Goal: Task Accomplishment & Management: Manage account settings

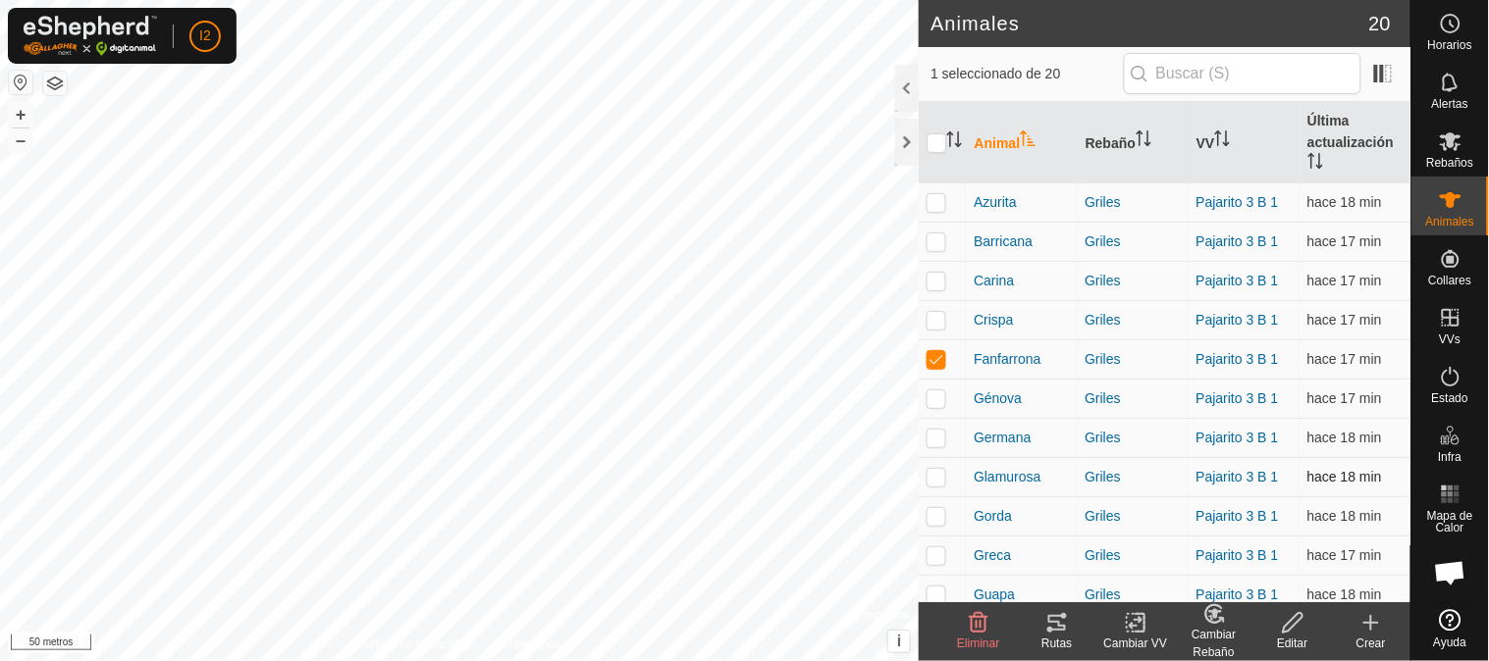
click at [938, 474] on p-checkbox at bounding box center [936, 477] width 20 height 16
checkbox input "true"
click at [943, 353] on p-checkbox at bounding box center [936, 359] width 20 height 16
checkbox input "false"
click at [933, 404] on p-checkbox at bounding box center [936, 399] width 20 height 16
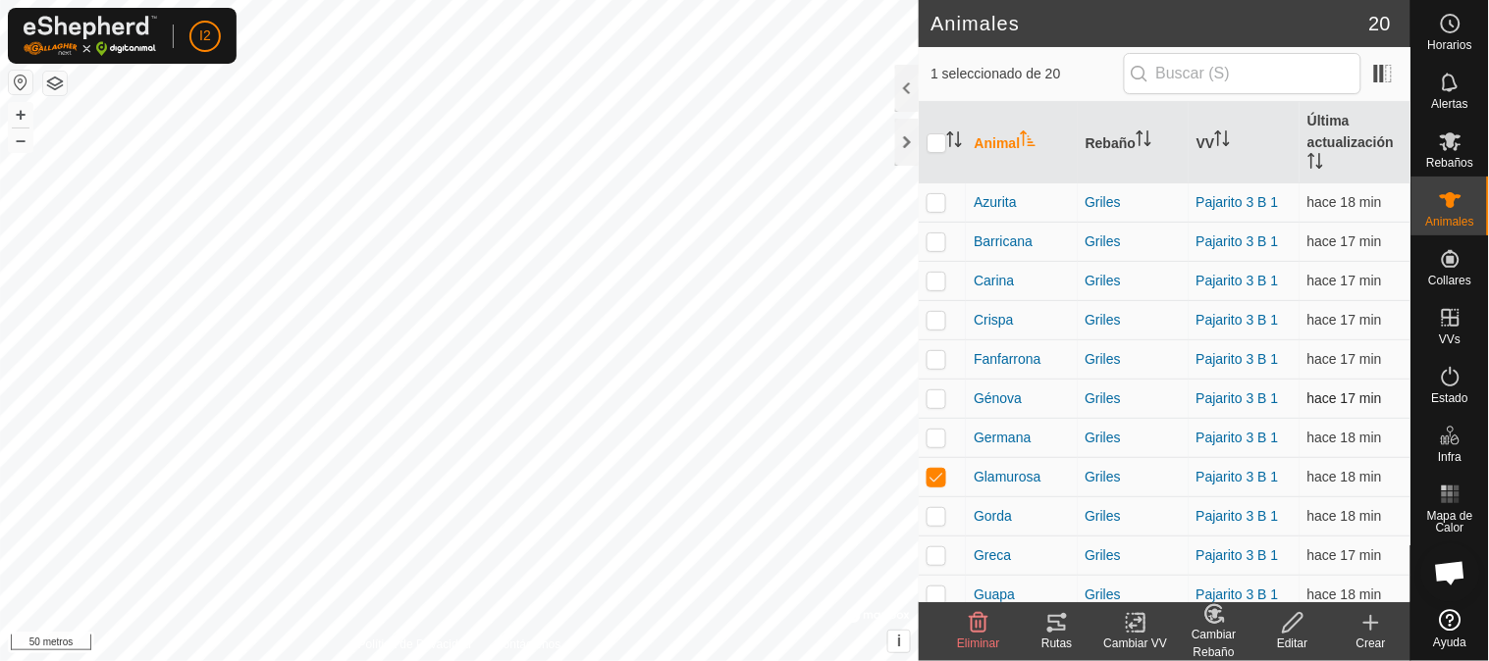
checkbox input "true"
click at [1060, 615] on icon at bounding box center [1057, 623] width 18 height 16
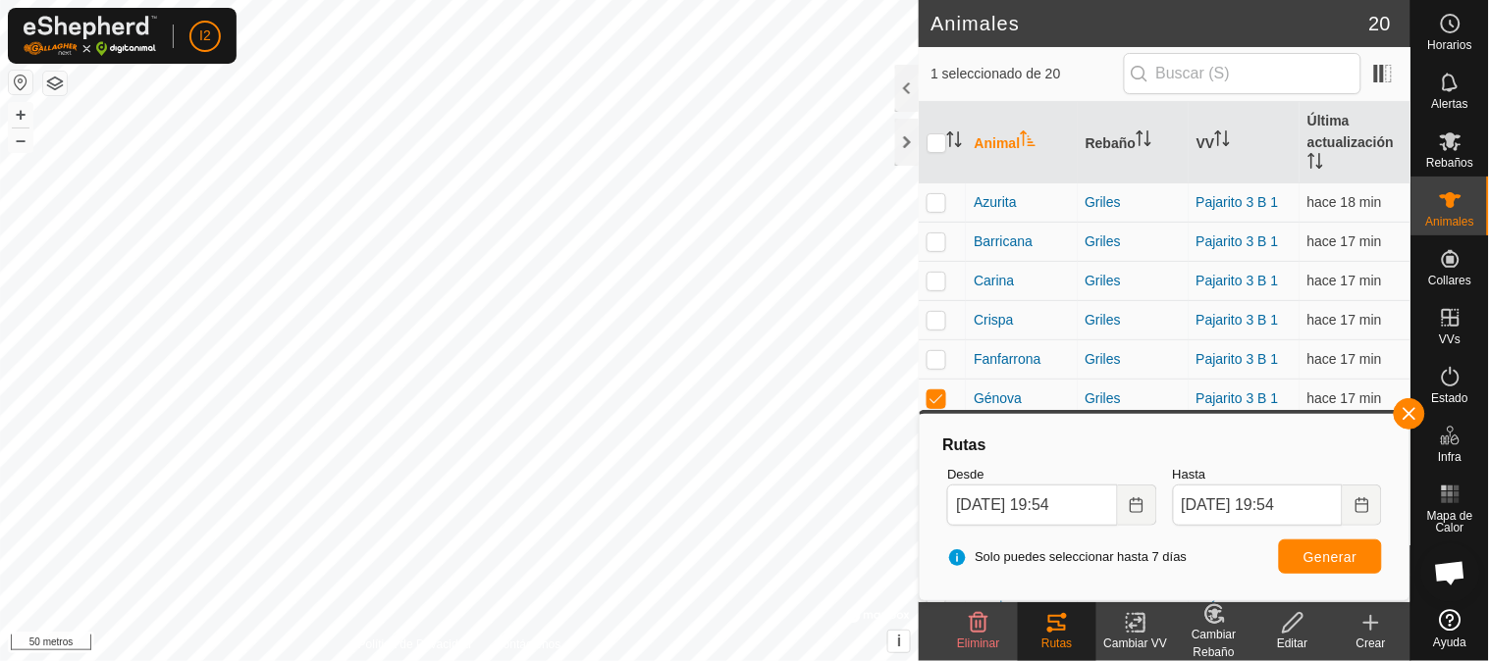
click at [116, 660] on html "I2 Horarios Alertas Rebaños Animales Collares VVs Estado Infra Mapa de Calor Ay…" at bounding box center [744, 330] width 1489 height 661
click at [945, 321] on p-checkbox at bounding box center [936, 320] width 20 height 16
checkbox input "true"
click at [937, 395] on p-checkbox at bounding box center [936, 399] width 20 height 16
checkbox input "false"
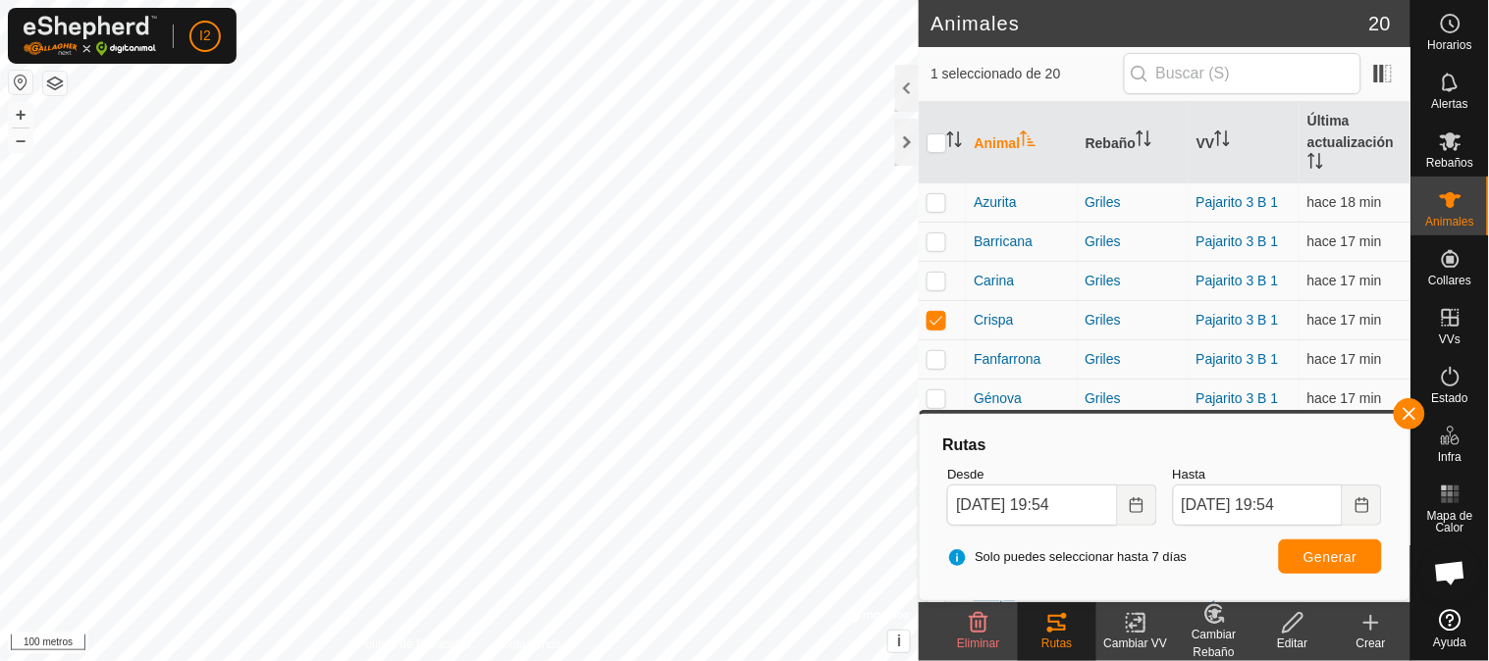
scroll to position [218, 0]
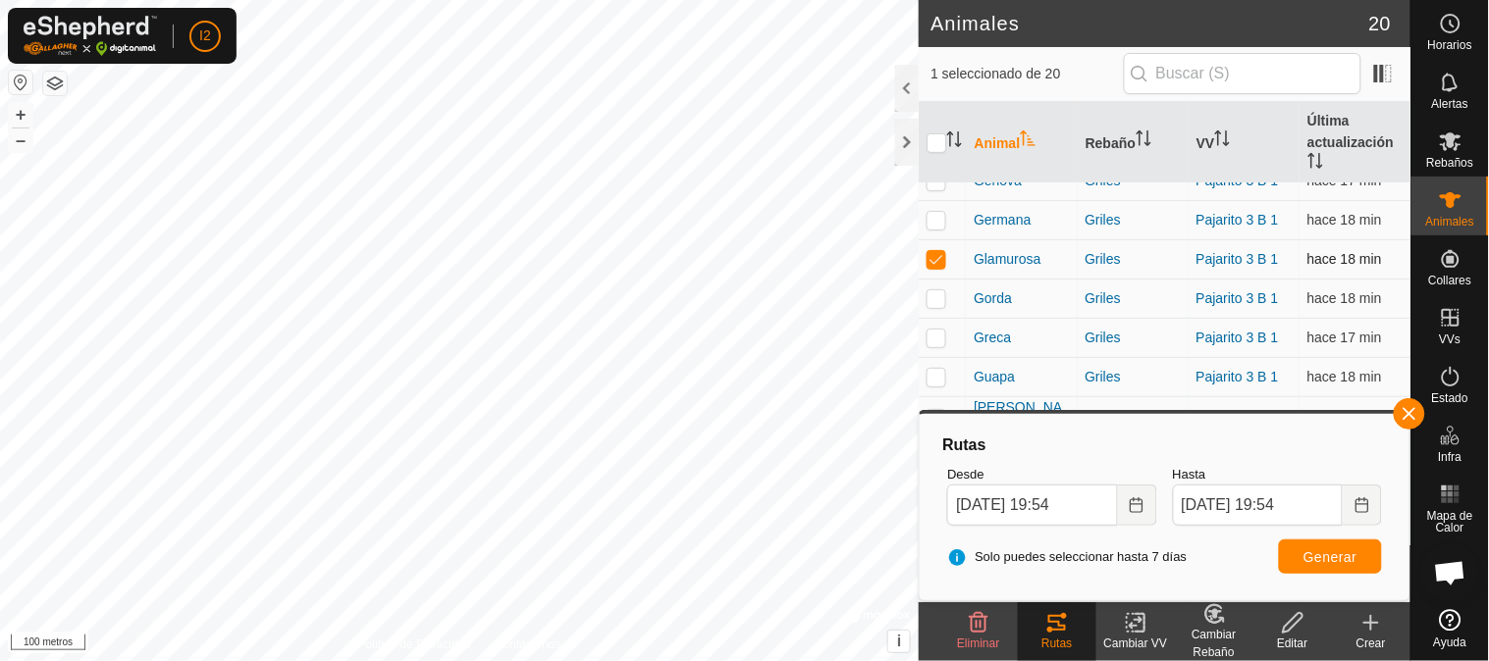
click at [930, 257] on p-checkbox at bounding box center [936, 259] width 20 height 16
checkbox input "false"
click at [1303, 556] on font "Generar" at bounding box center [1330, 558] width 54 height 16
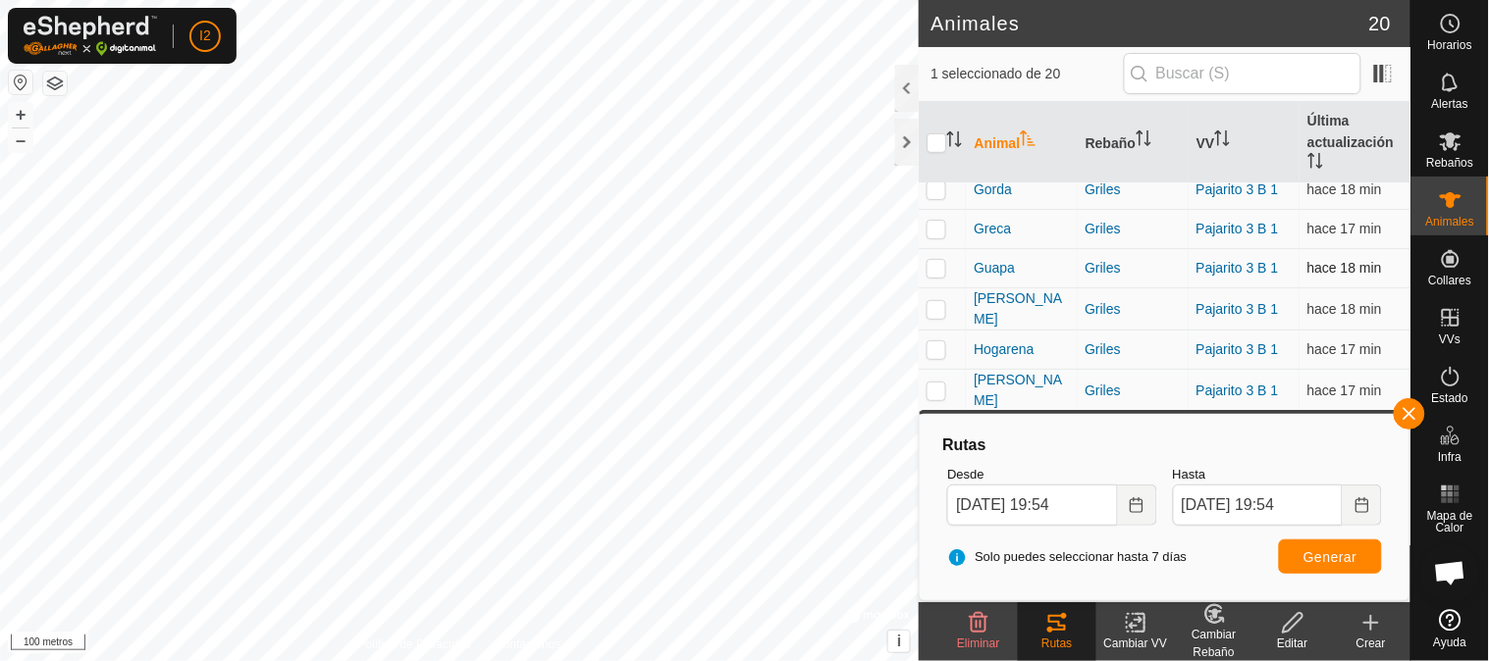
scroll to position [365, 0]
click at [937, 351] on p-checkbox at bounding box center [936, 352] width 20 height 16
checkbox input "true"
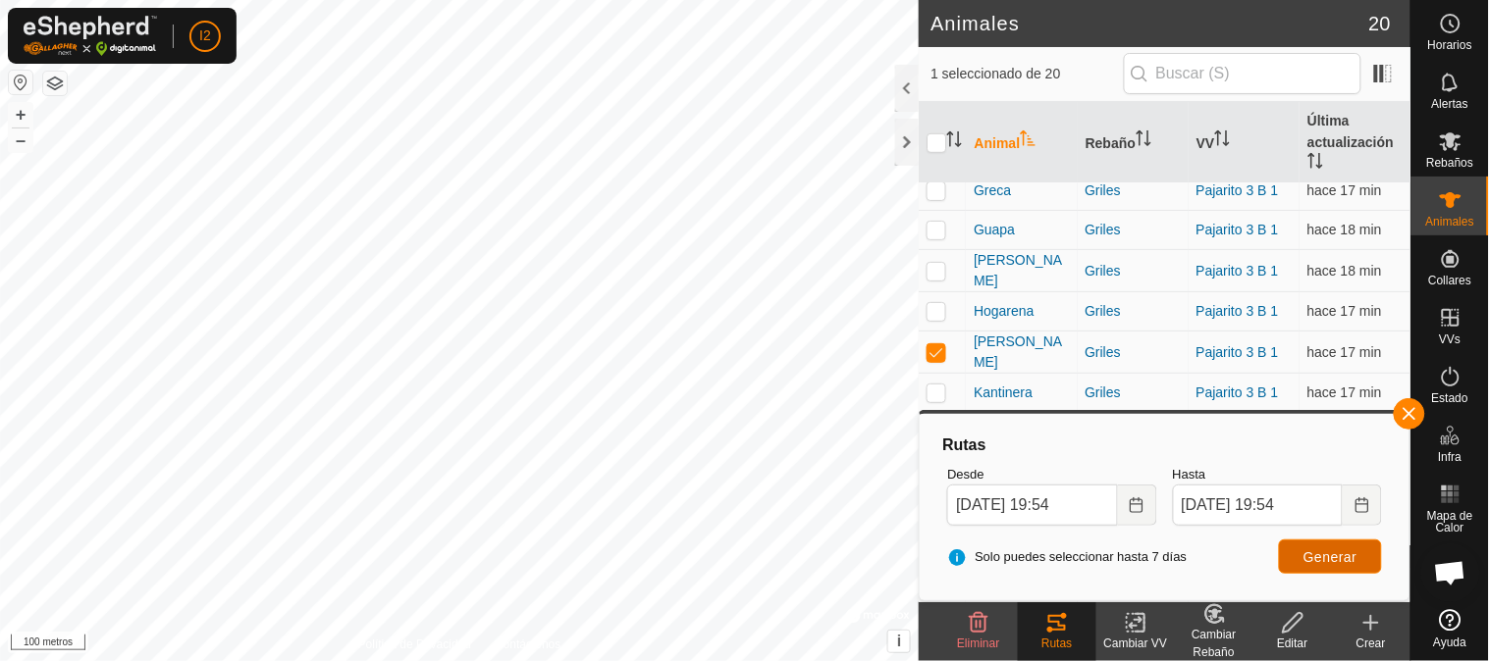
click at [1302, 566] on button "Generar" at bounding box center [1330, 557] width 103 height 34
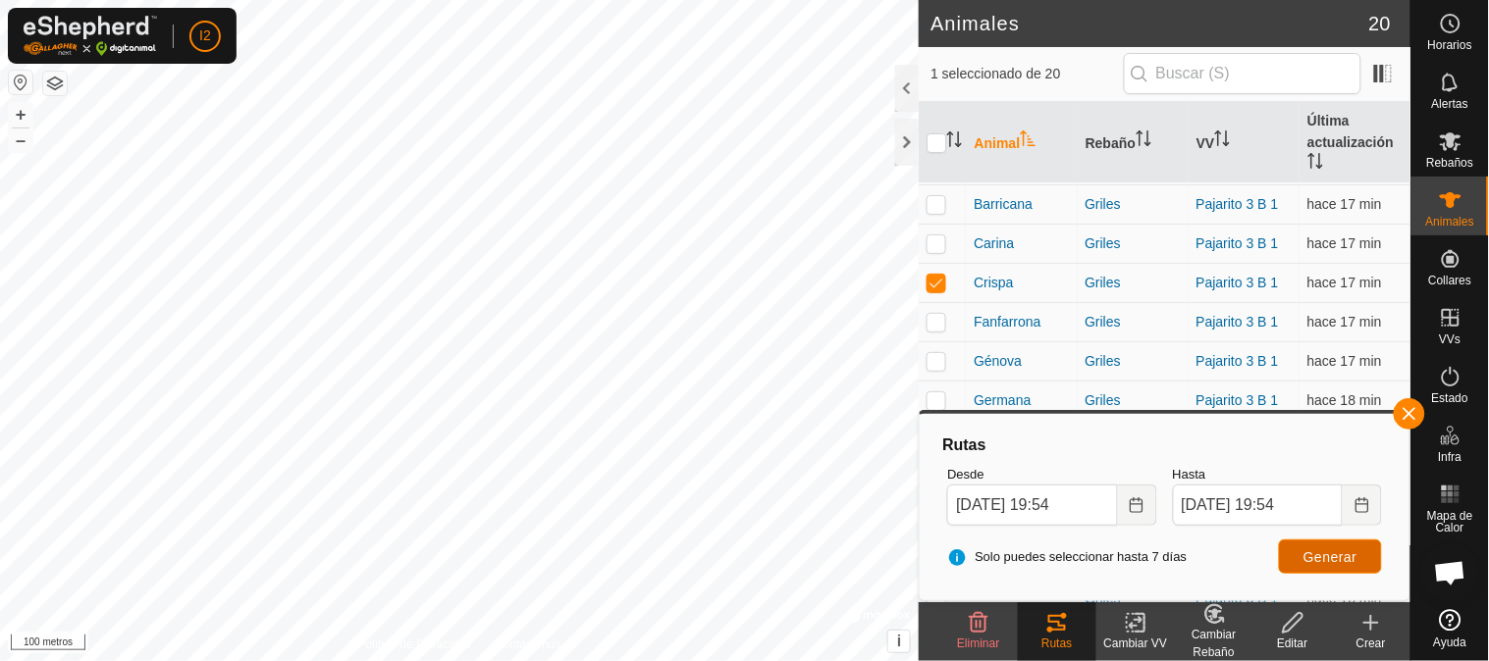
scroll to position [0, 0]
click at [935, 324] on p-checkbox at bounding box center [936, 320] width 20 height 16
checkbox input "false"
click at [1303, 560] on font "Generar" at bounding box center [1330, 558] width 54 height 16
click at [1409, 414] on button "button" at bounding box center [1408, 413] width 31 height 31
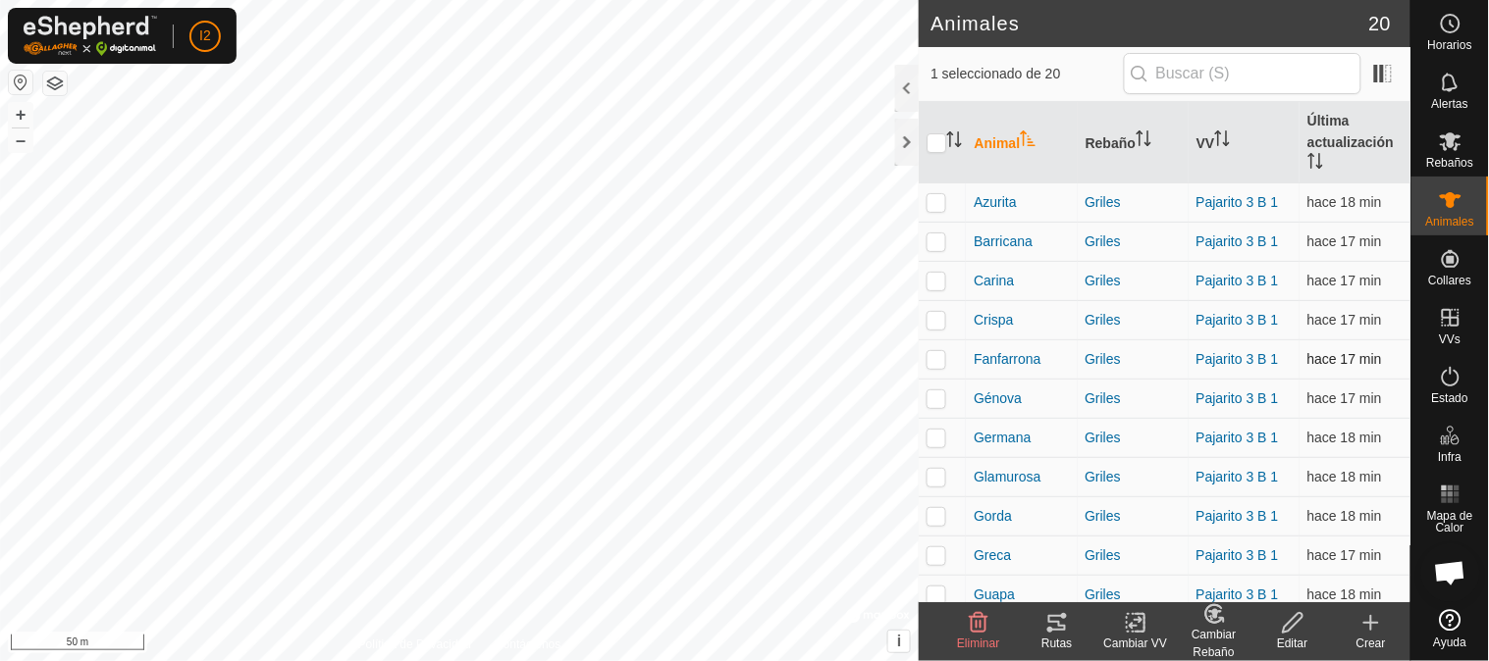
click at [948, 371] on div "Animales 20 1 seleccionado de 20 Animal Rebaño VV Última actualización Azurita …" at bounding box center [705, 330] width 1410 height 661
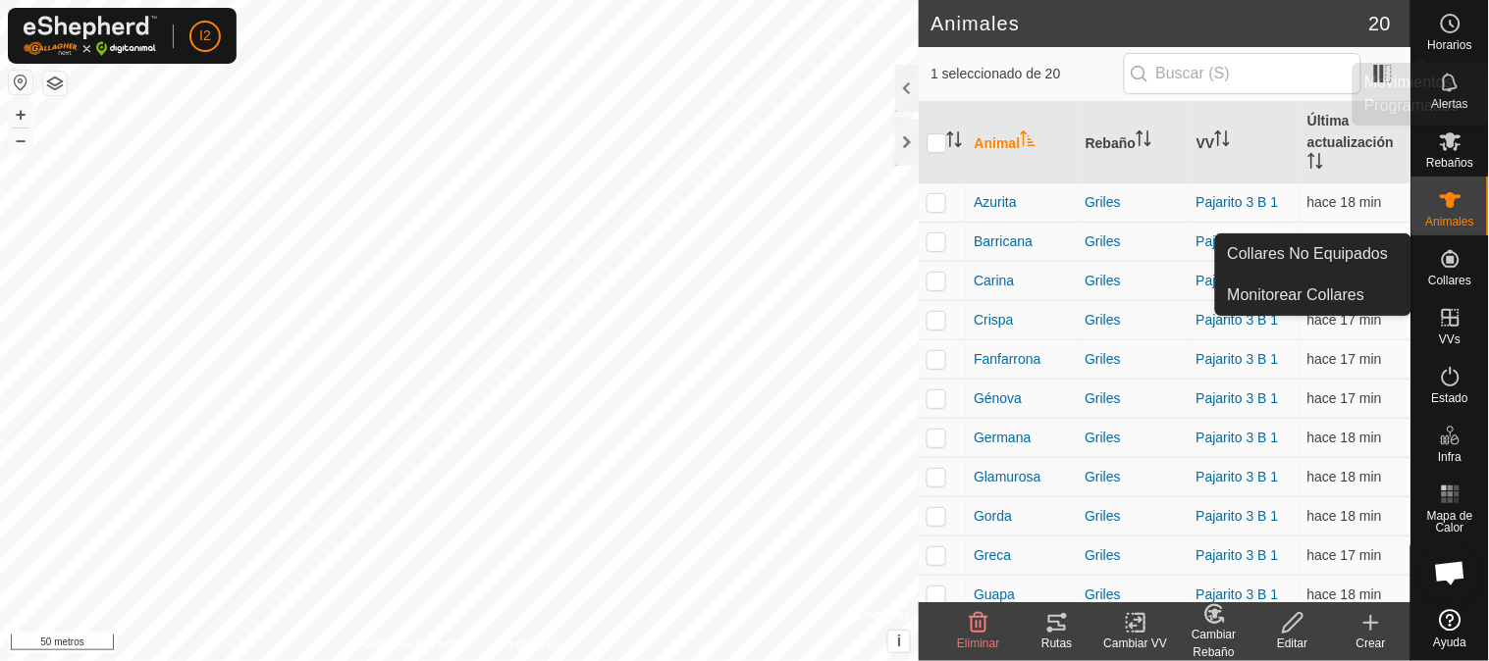
click at [1454, 47] on font "Horarios" at bounding box center [1450, 45] width 44 height 14
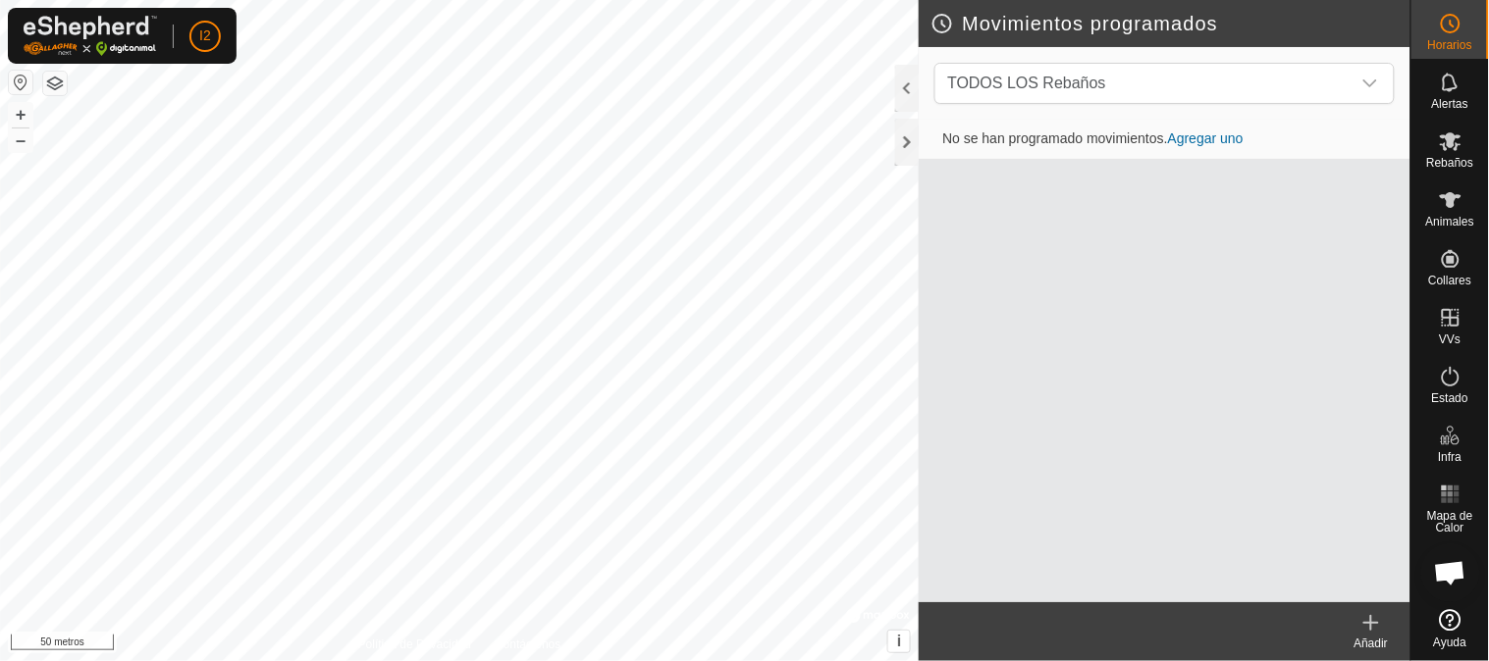
click at [1215, 142] on font "Agregar uno" at bounding box center [1206, 139] width 76 height 16
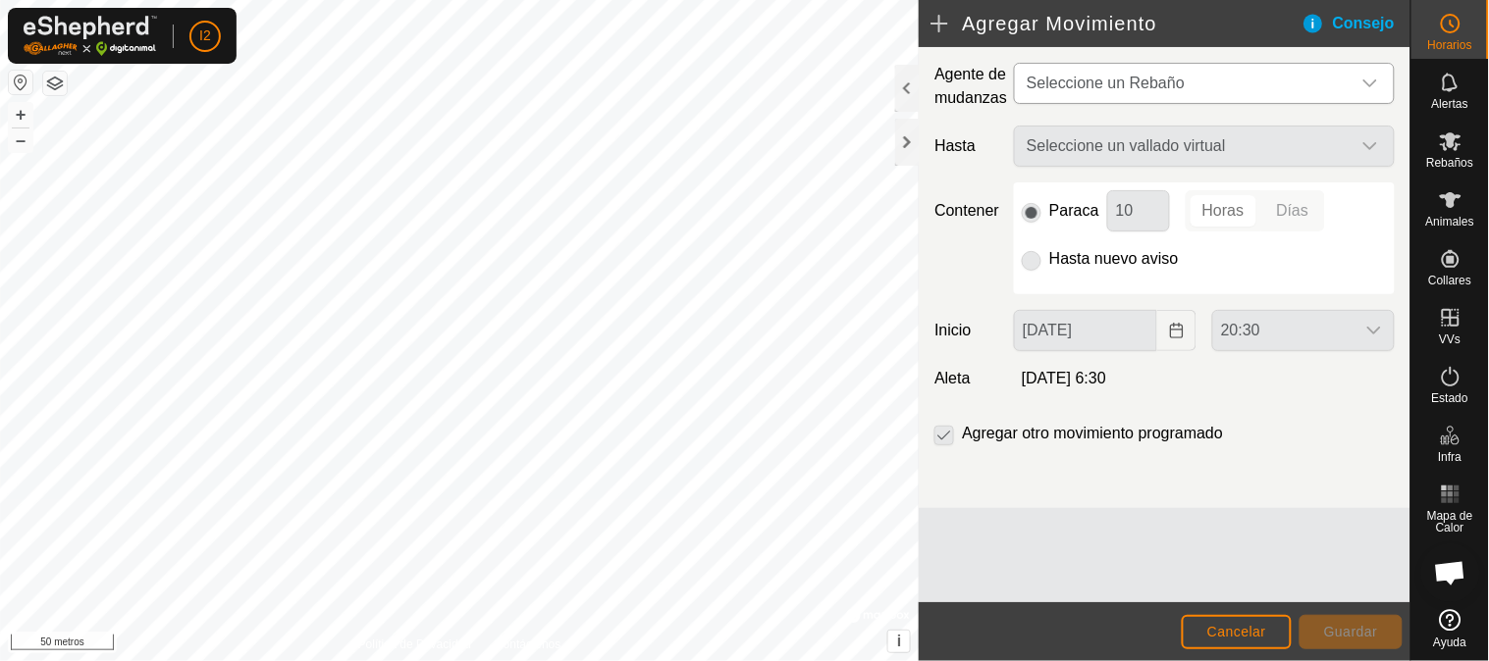
click at [1169, 93] on span "Seleccione un Rebaño" at bounding box center [1185, 83] width 332 height 39
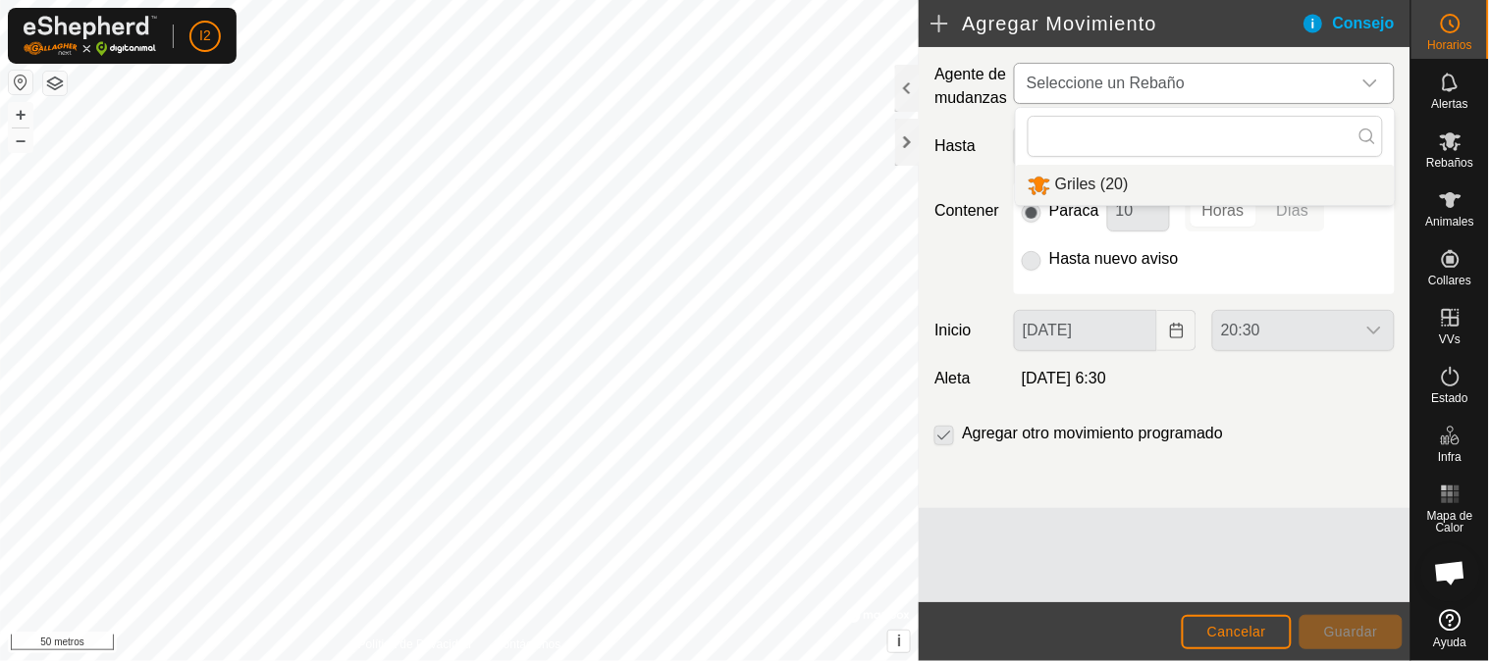
click at [1123, 184] on li "Griles (20)" at bounding box center [1205, 185] width 379 height 40
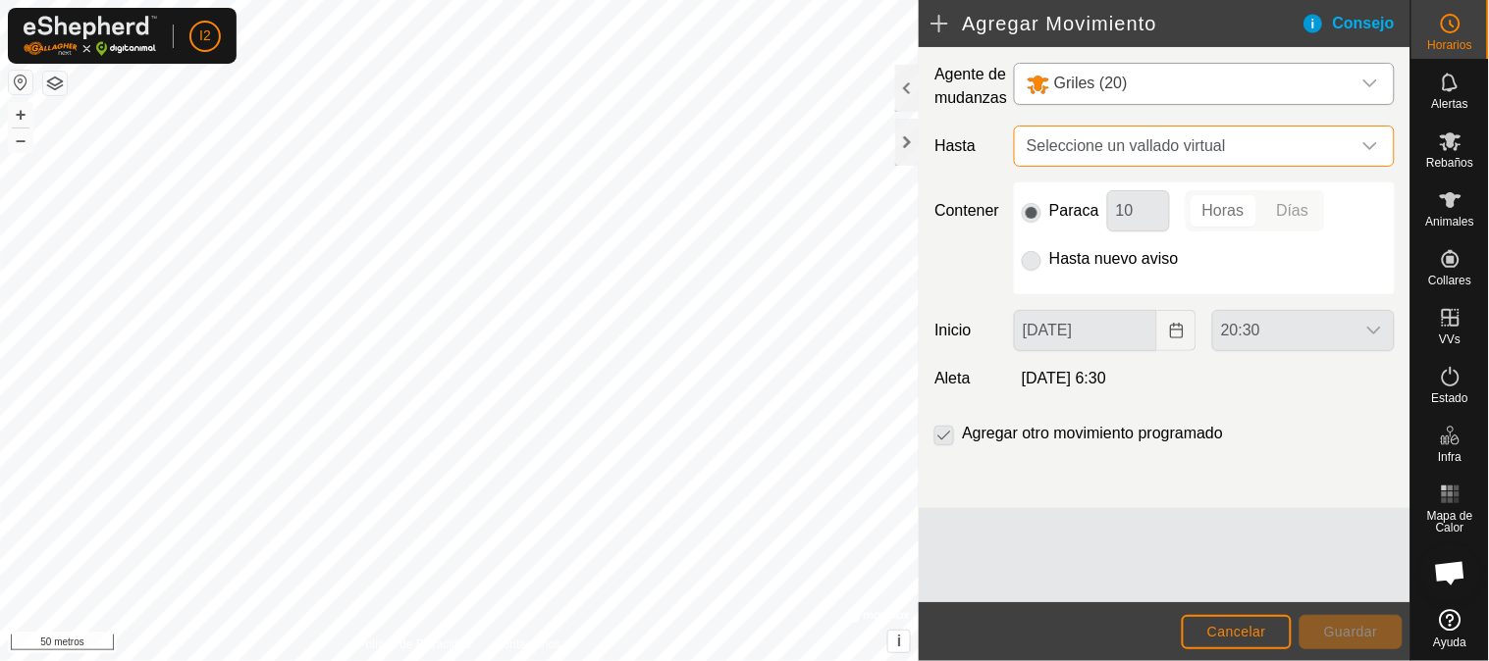
click at [1100, 150] on font "Seleccione un vallado virtual" at bounding box center [1125, 145] width 199 height 17
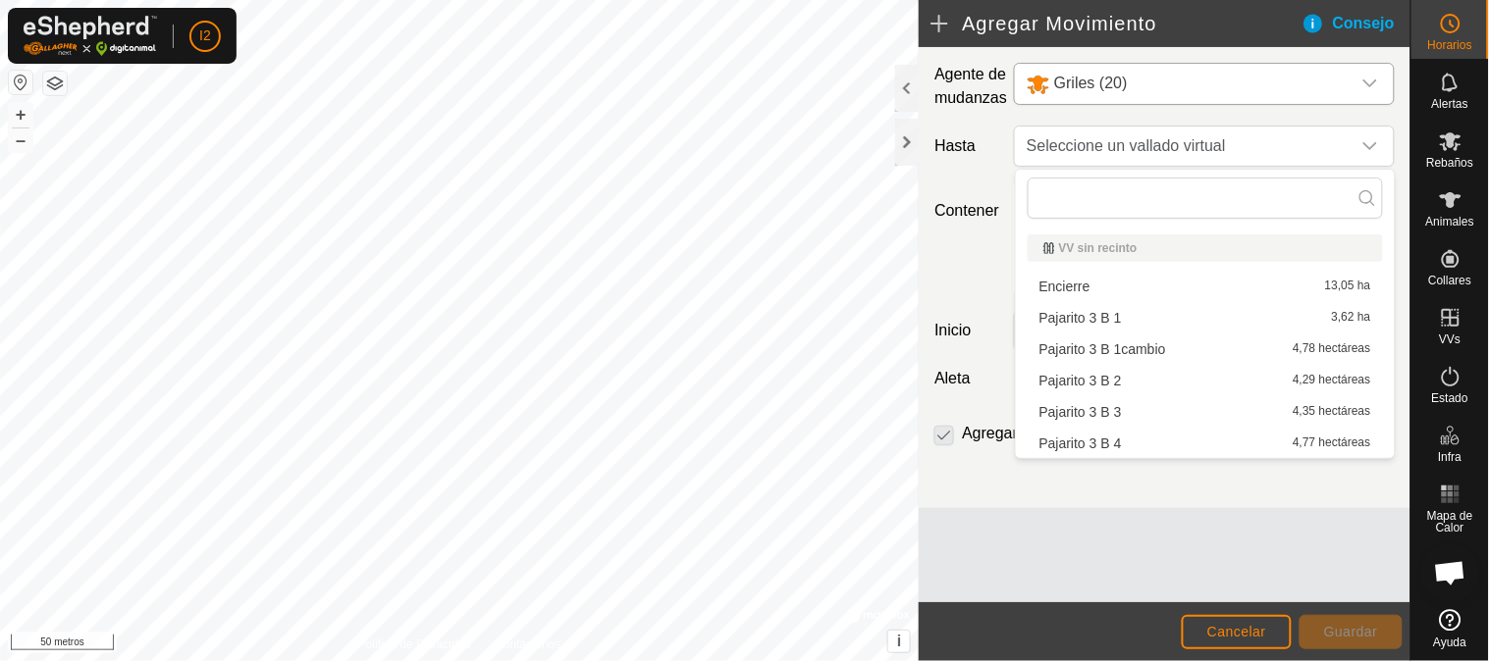
click at [1105, 377] on li "Pajarito 3 B 2 4,29 hectáreas" at bounding box center [1204, 380] width 355 height 29
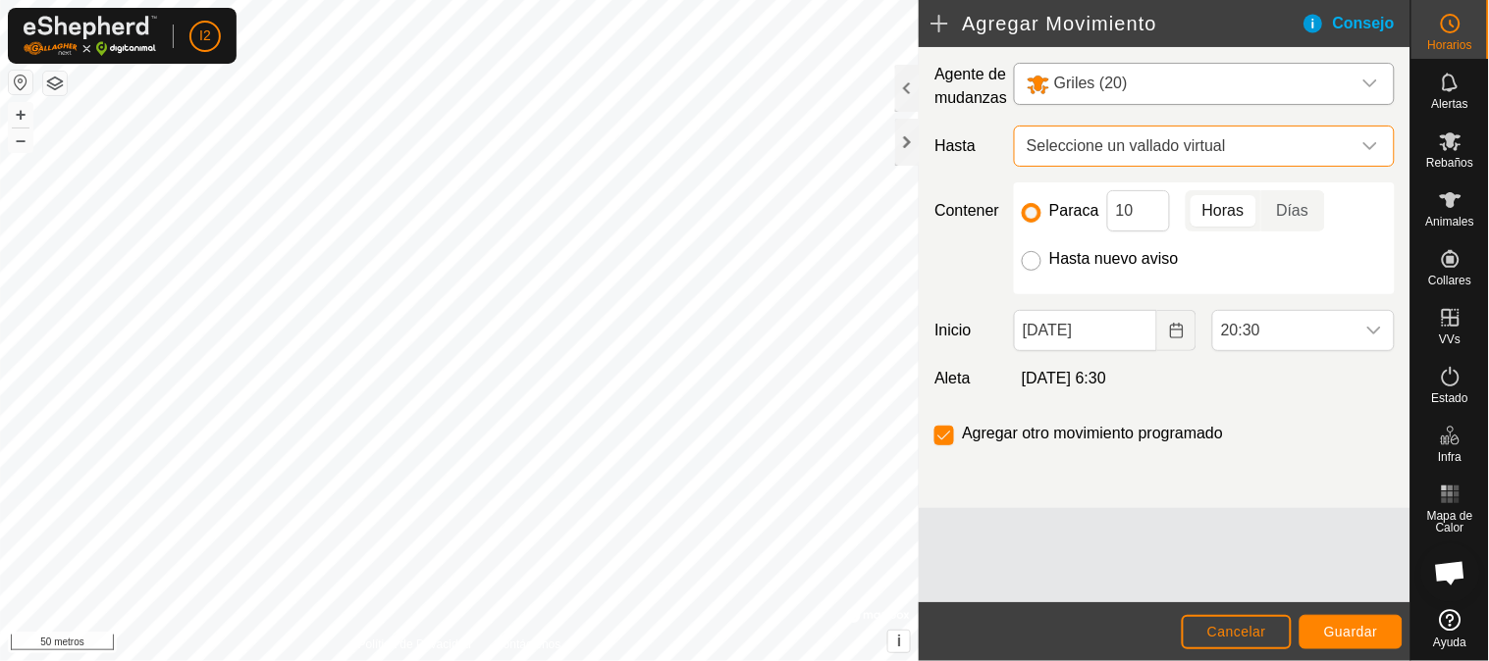
click at [1038, 262] on input "Hasta nuevo aviso" at bounding box center [1032, 261] width 20 height 20
radio input "true"
checkbox input "false"
click at [1073, 154] on span "Seleccione un vallado virtual" at bounding box center [1185, 146] width 332 height 39
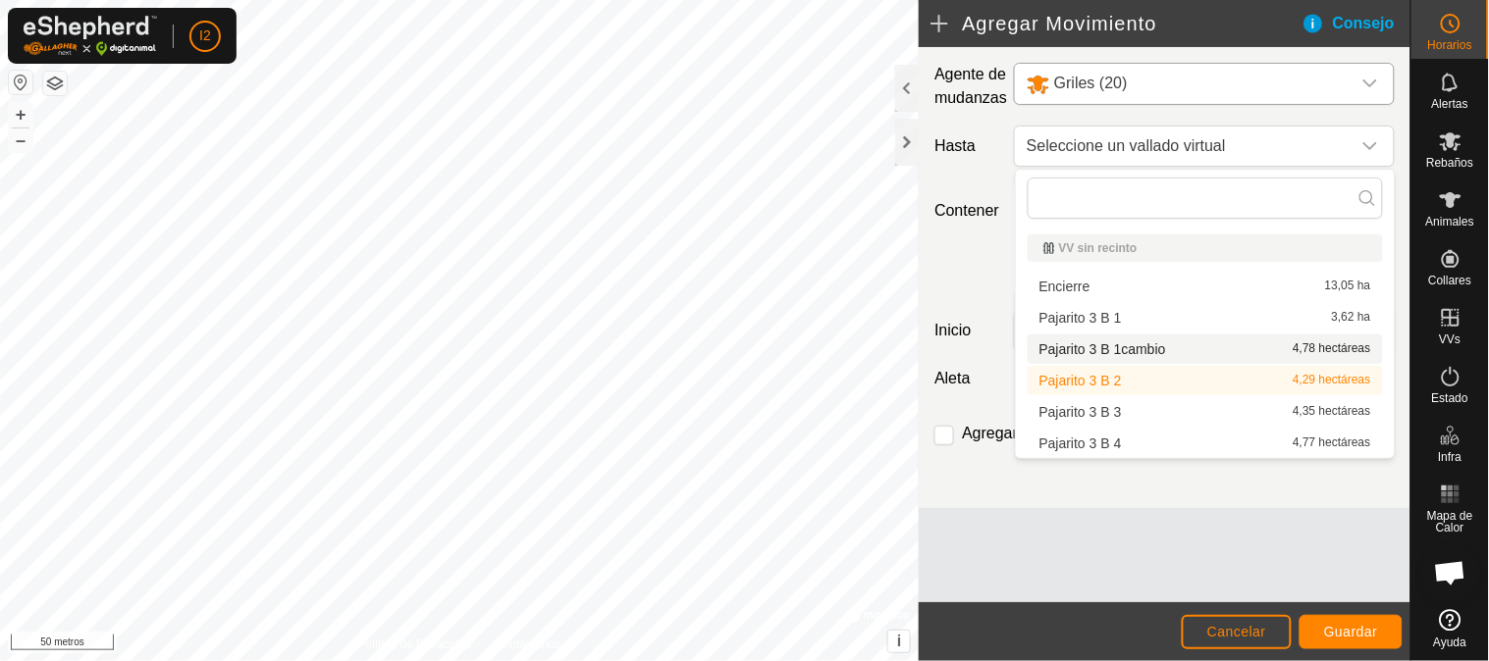
click at [1101, 351] on li "Pajarito 3 B 1cambio 4,78 hectáreas" at bounding box center [1204, 349] width 355 height 29
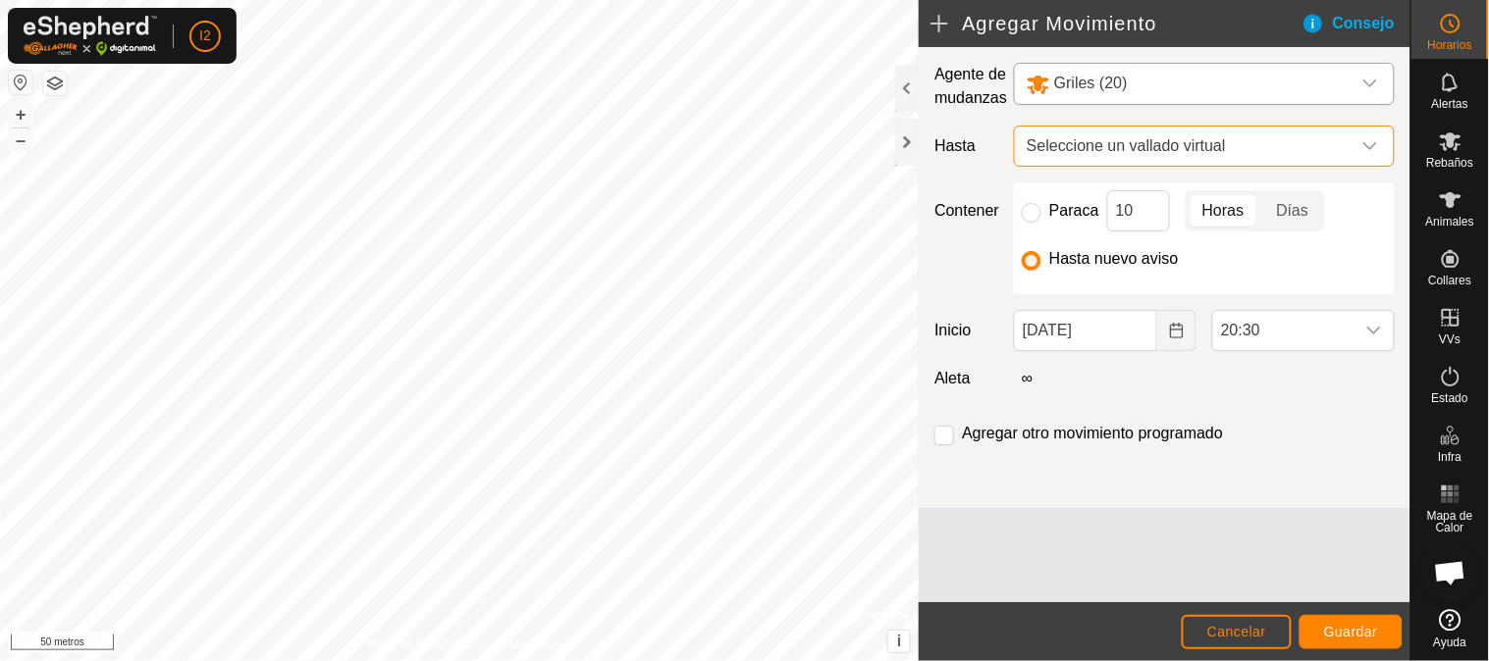
click at [1077, 151] on font "Seleccione un vallado virtual" at bounding box center [1125, 145] width 199 height 17
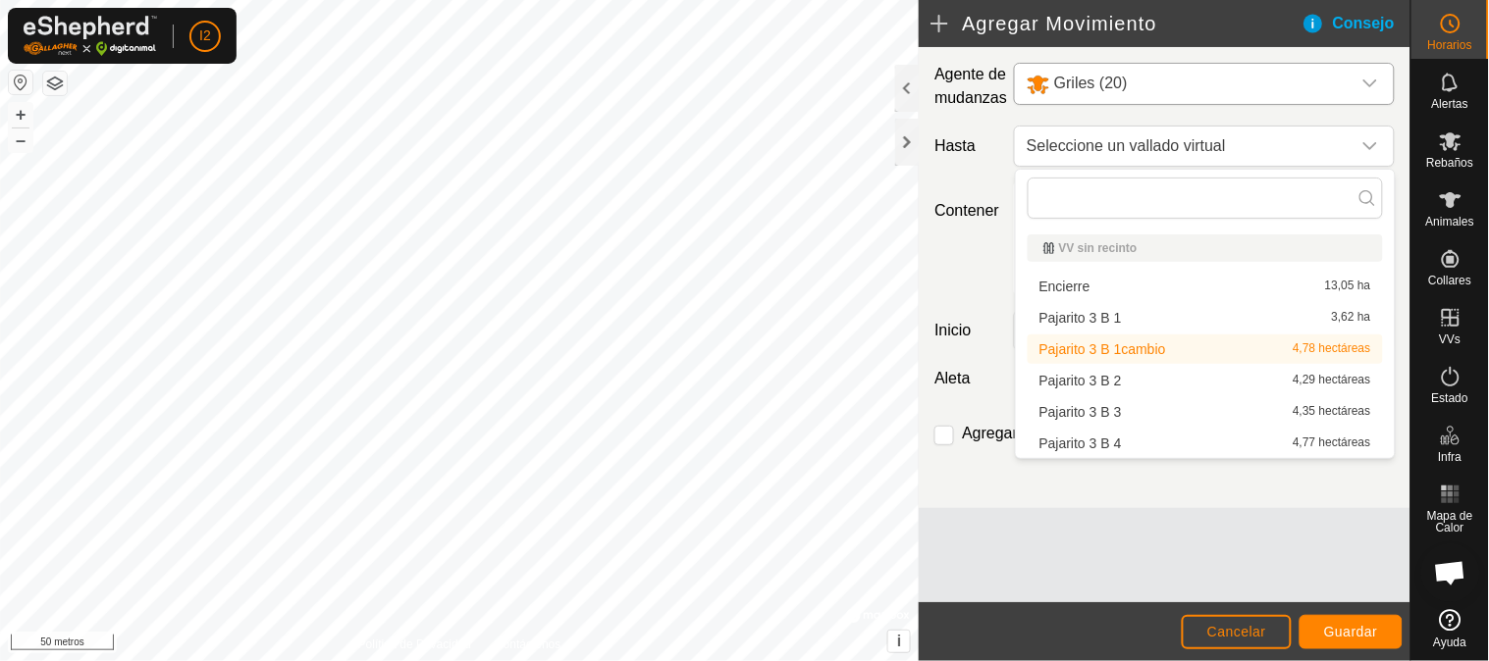
click at [1094, 380] on li "Pajarito 3 B 2 4,29 hectáreas" at bounding box center [1204, 380] width 355 height 29
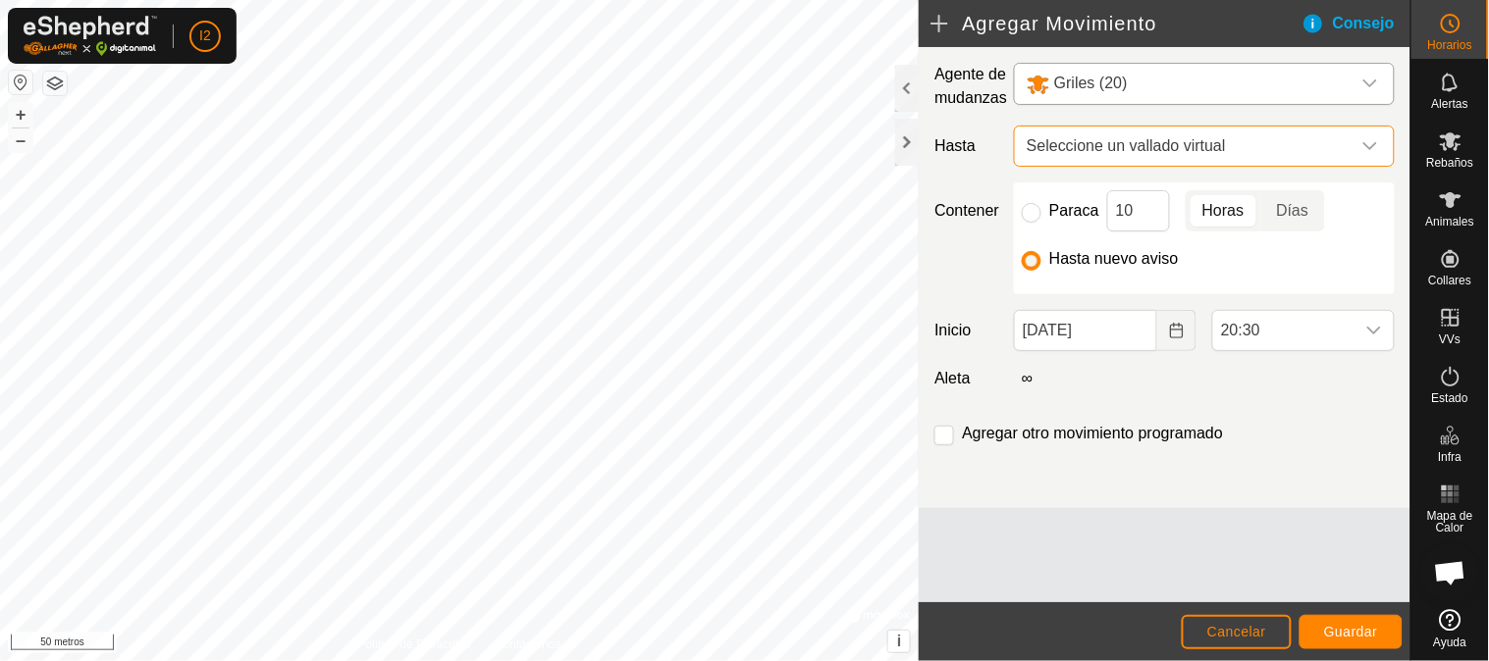
click at [1115, 149] on font "Seleccione un vallado virtual" at bounding box center [1125, 145] width 199 height 17
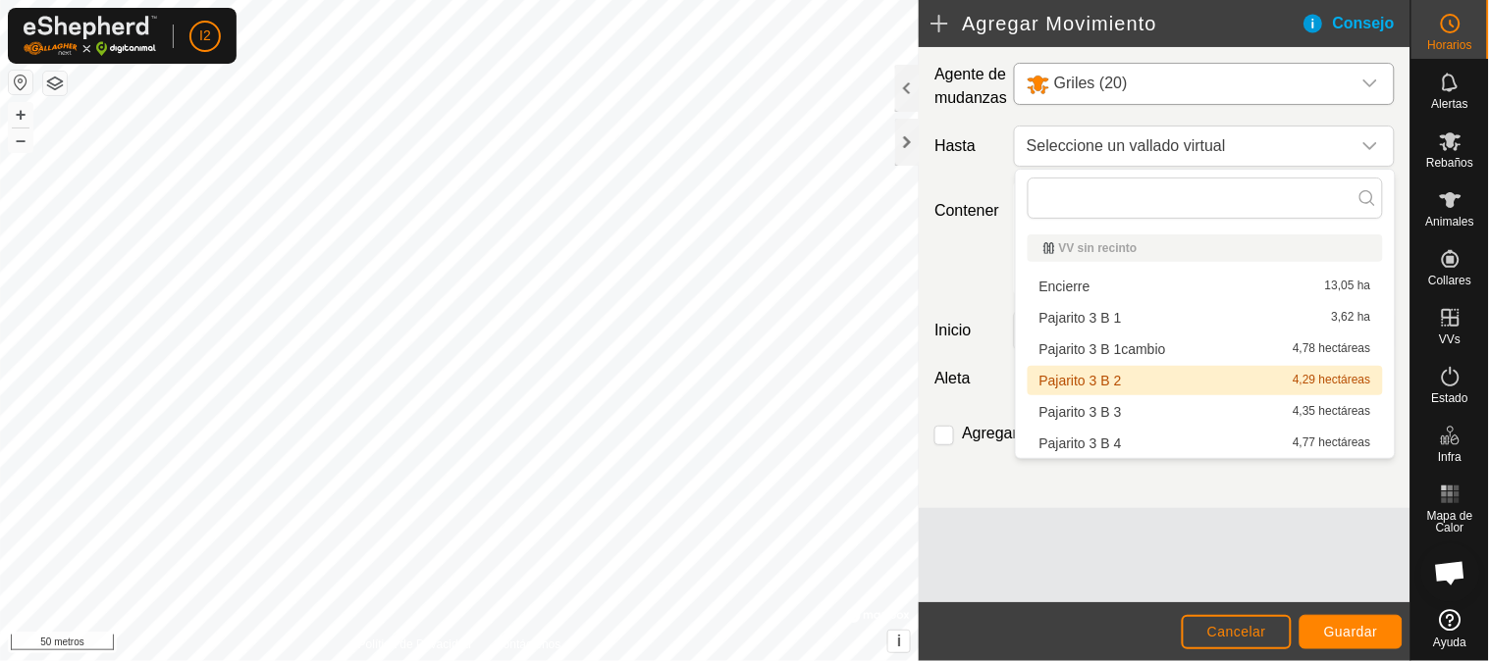
click at [1065, 387] on li "Pajarito 3 B 2 4,29 hectáreas" at bounding box center [1204, 380] width 355 height 29
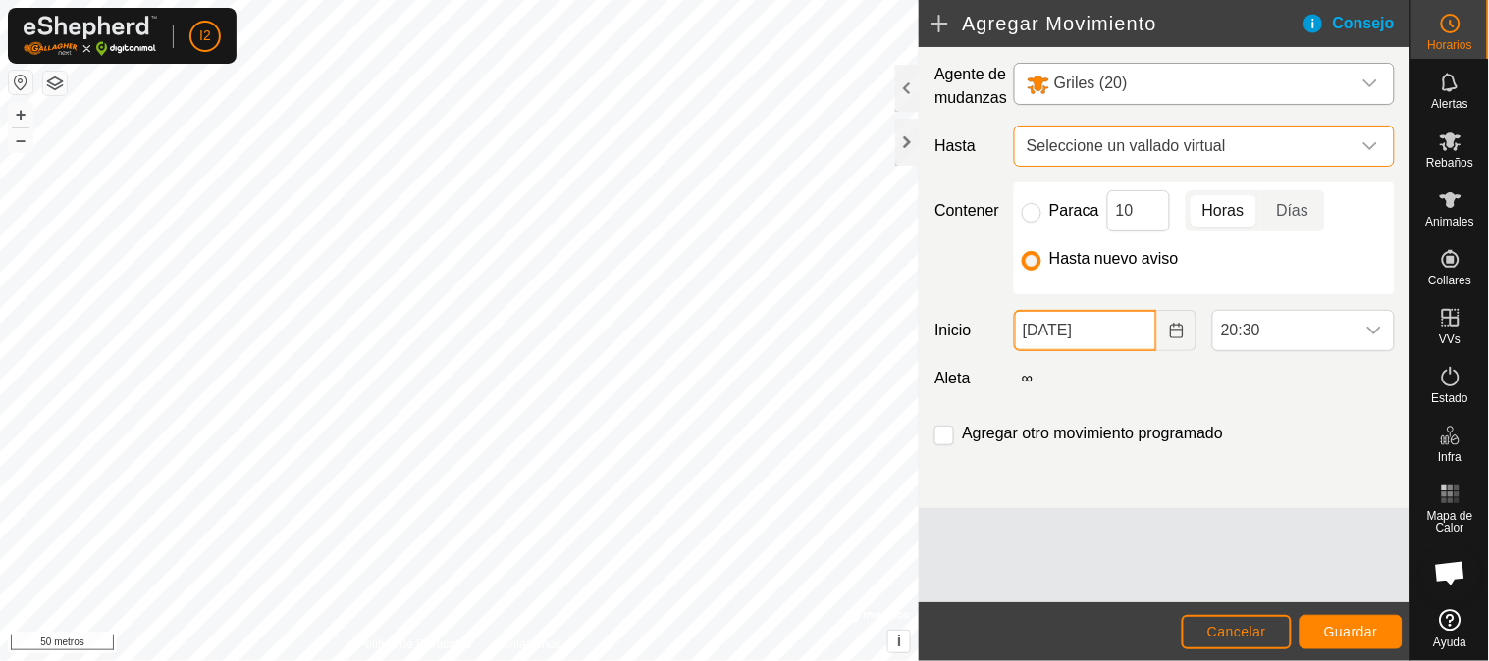
click at [1065, 335] on input "23 Sep, 2025" at bounding box center [1085, 330] width 143 height 41
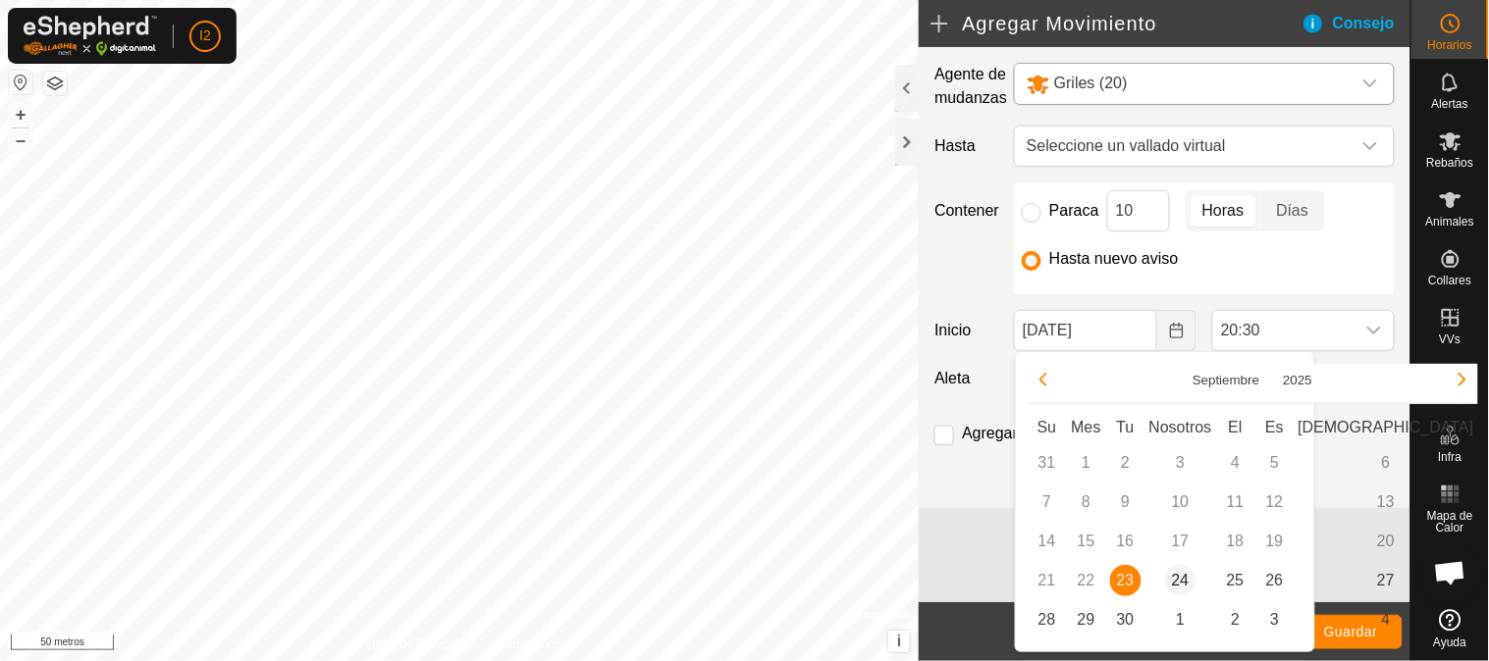
click at [1181, 581] on span "24" at bounding box center [1180, 580] width 31 height 31
type input "24 Sep, 2025"
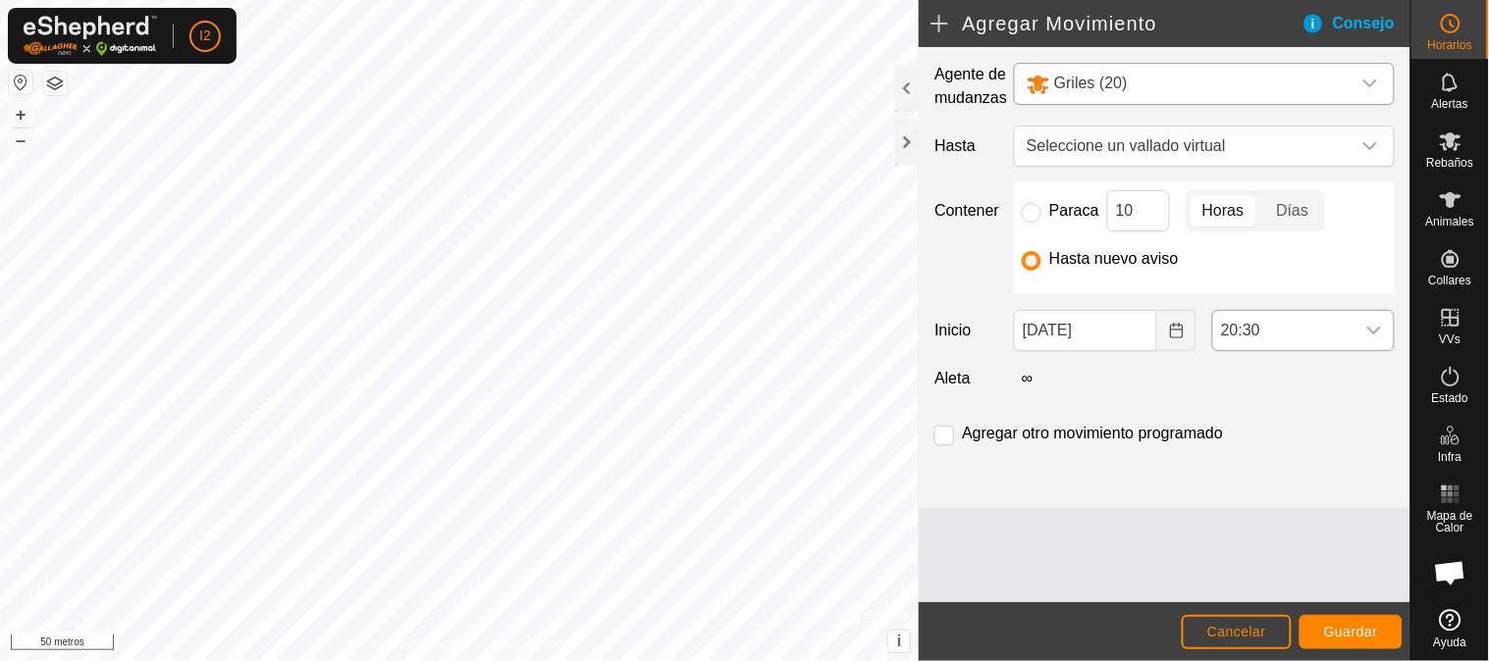
click at [1243, 337] on font "20:30" at bounding box center [1240, 330] width 39 height 17
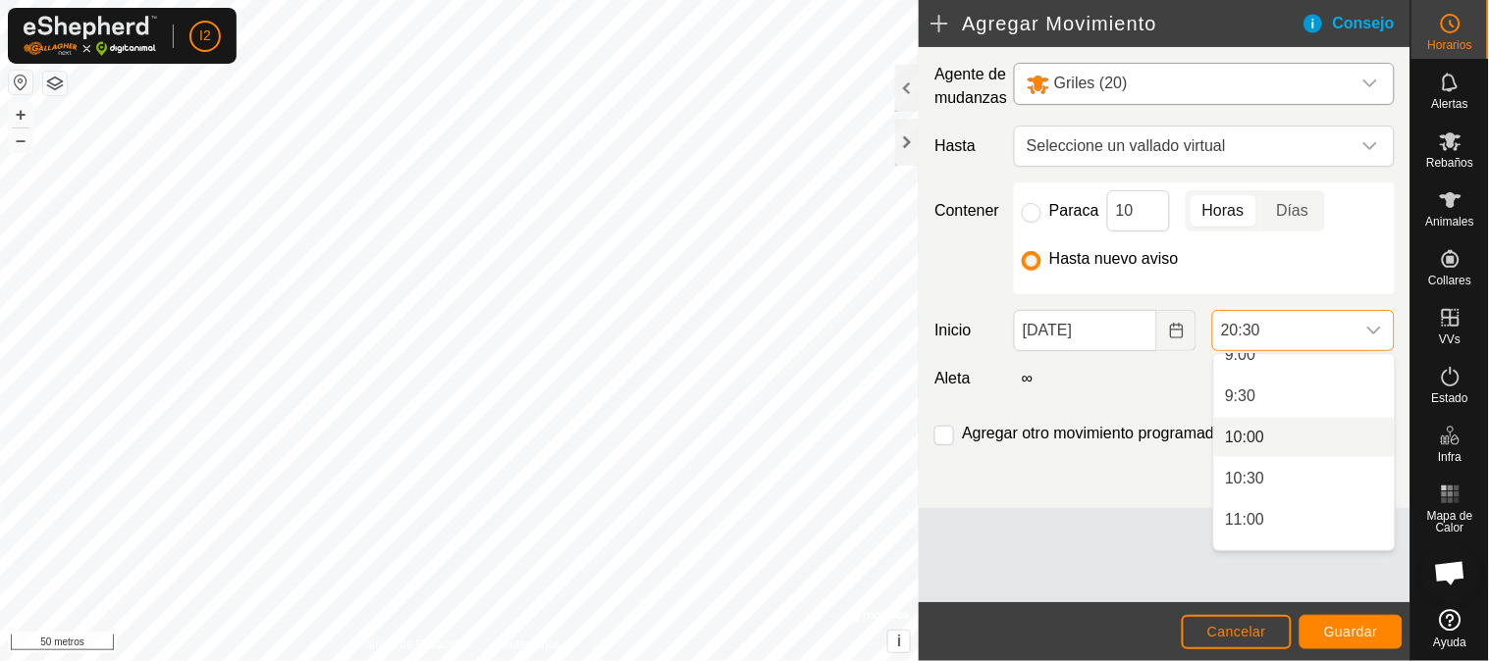
scroll to position [543, 0]
click at [1231, 453] on li "7:30" at bounding box center [1304, 449] width 181 height 39
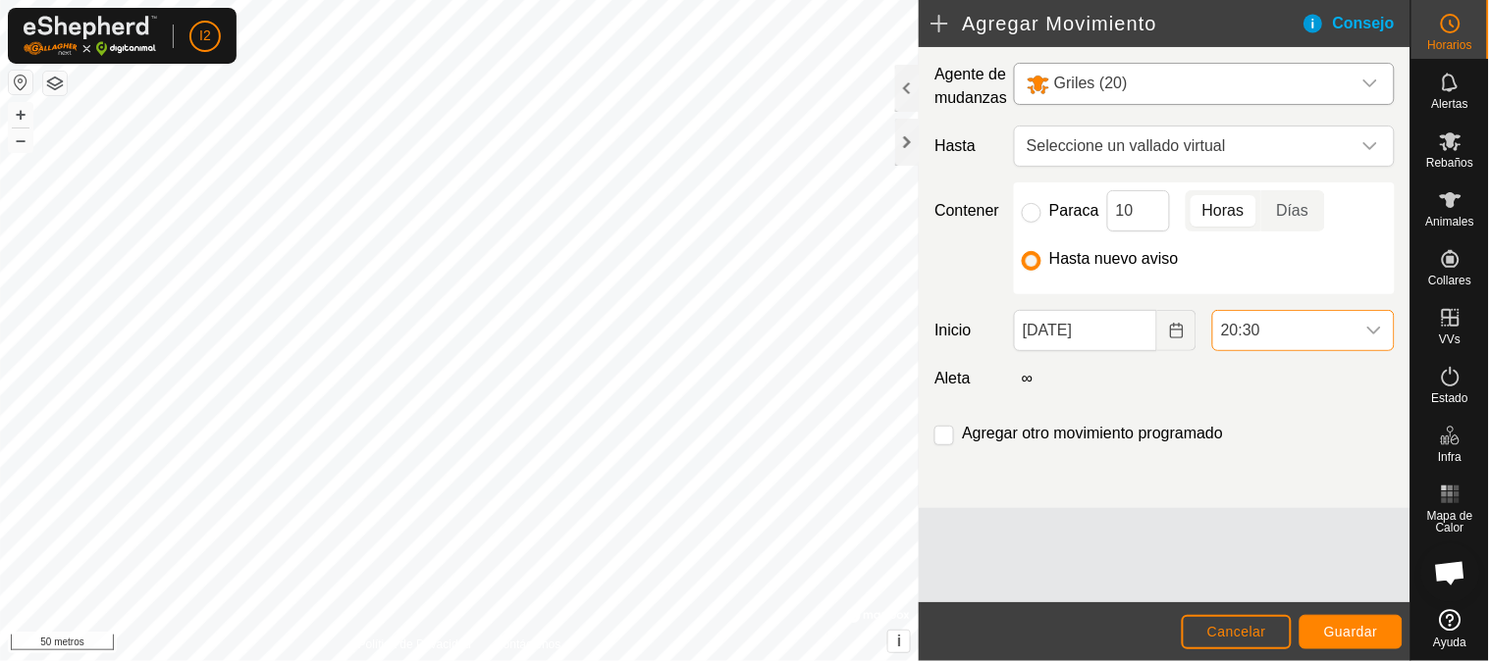
scroll to position [1532, 0]
click at [1234, 328] on font "20:30" at bounding box center [1240, 330] width 39 height 17
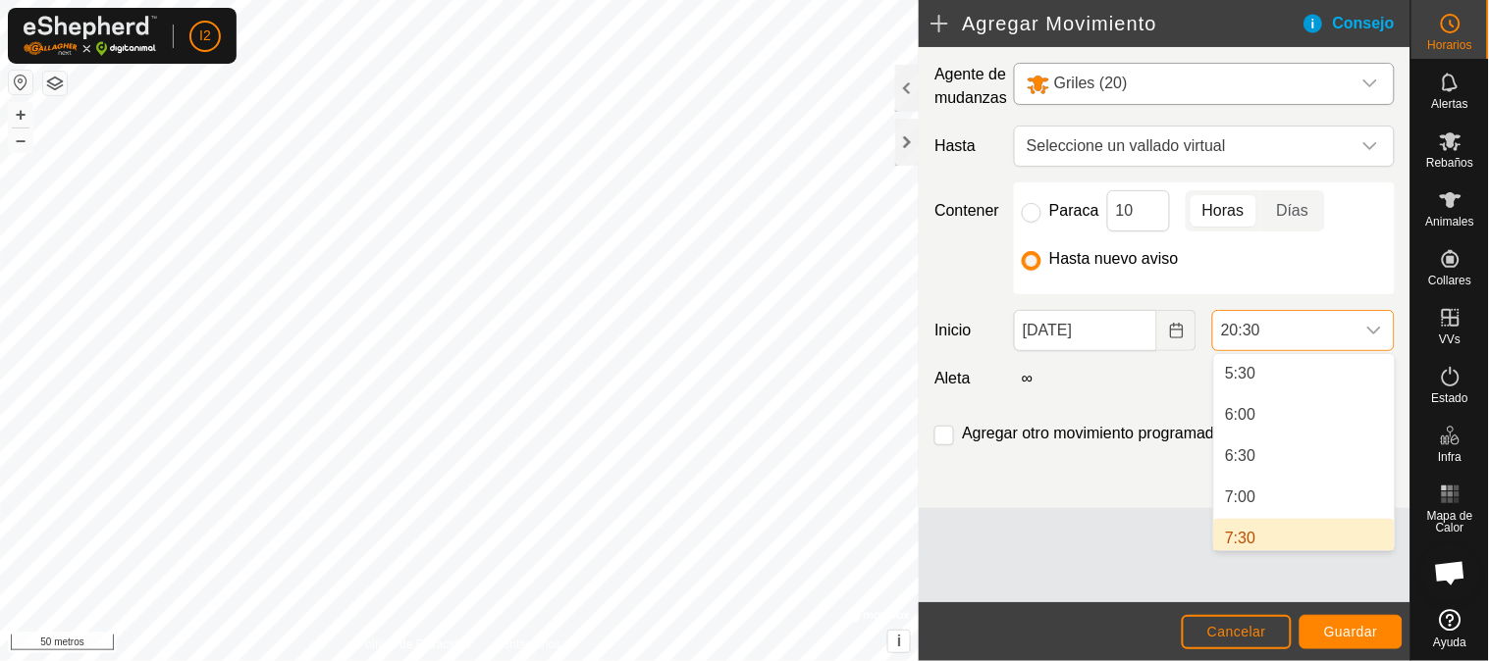
scroll to position [461, 0]
click at [1243, 524] on li "7:30" at bounding box center [1304, 530] width 181 height 39
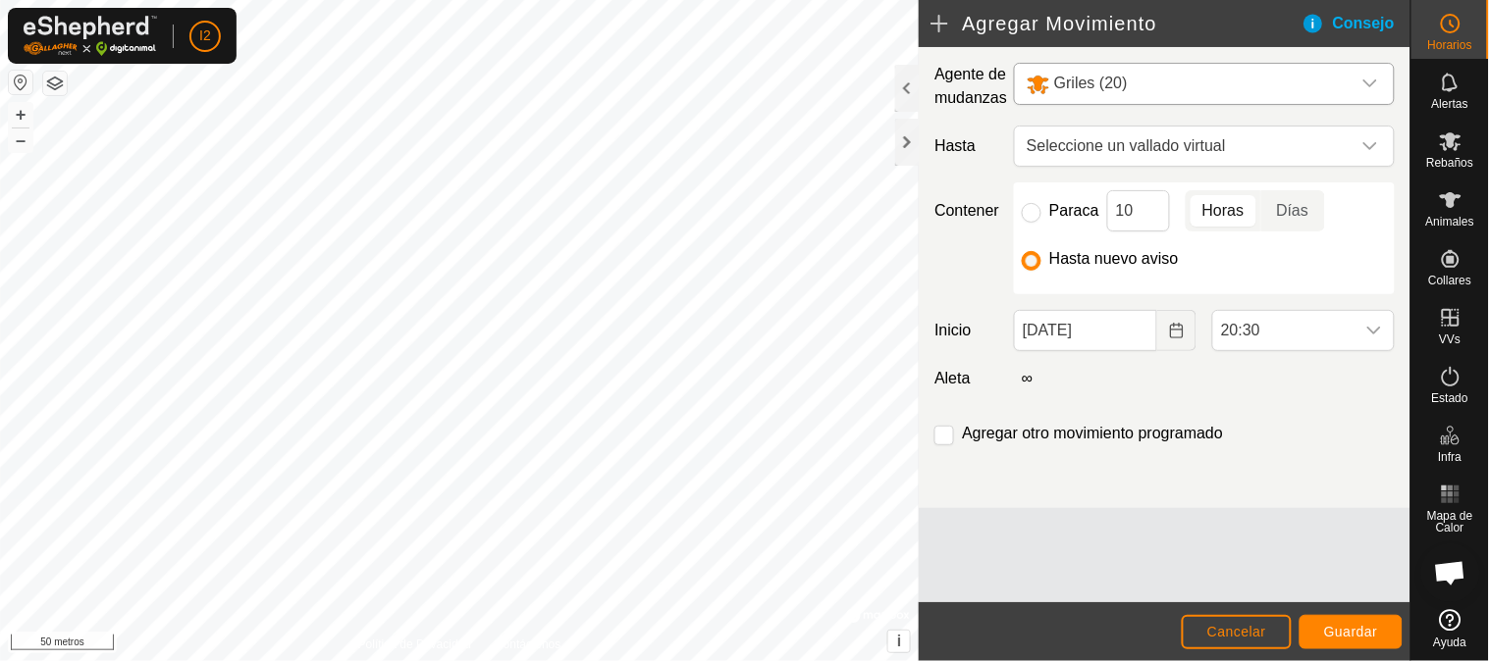
click at [1192, 397] on div "Agente de mudanzas Griles (20) Hasta Seleccione un vallado virtual Contener Par…" at bounding box center [1165, 277] width 492 height 461
click at [1022, 377] on font "∞" at bounding box center [1027, 378] width 11 height 17
click at [954, 383] on font "Aleta" at bounding box center [951, 378] width 35 height 17
click at [1022, 380] on font "∞" at bounding box center [1027, 378] width 11 height 17
click at [1037, 217] on input "Paraca" at bounding box center [1032, 213] width 20 height 20
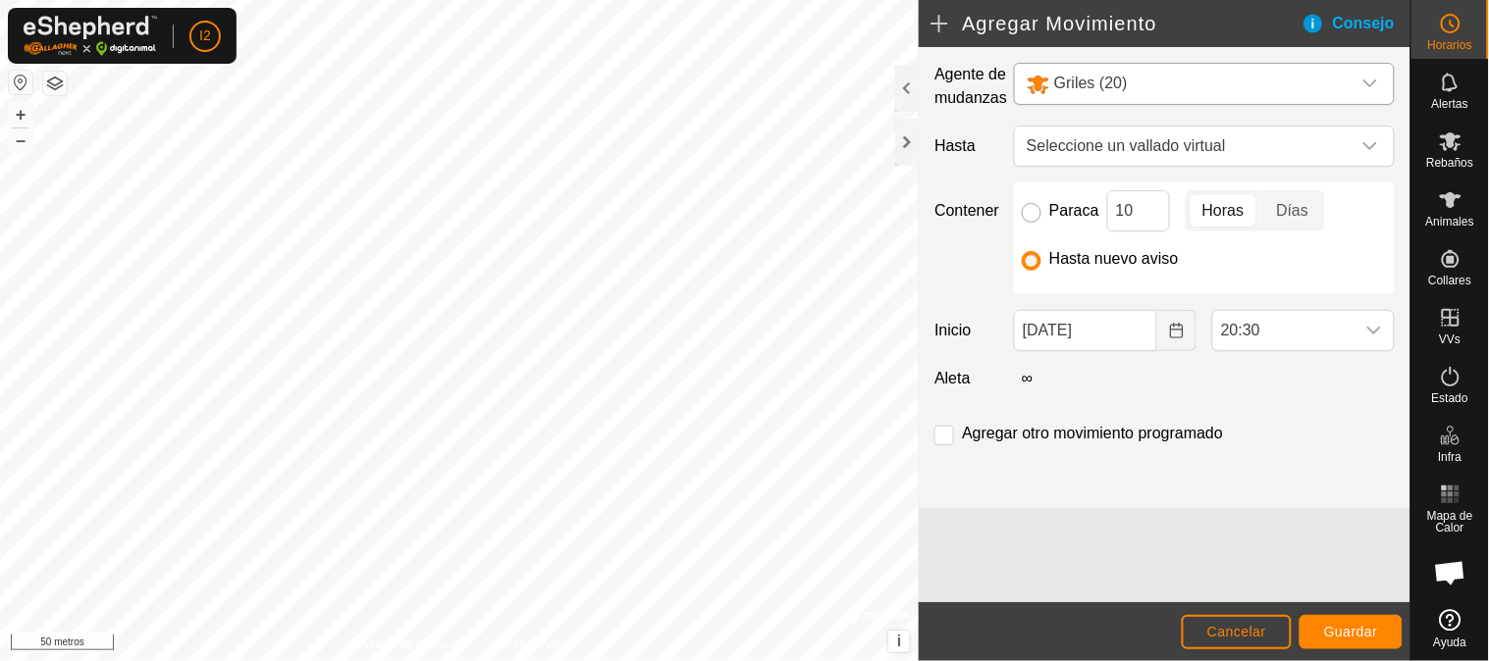
radio input "true"
checkbox input "true"
click at [1036, 263] on input "Hasta nuevo aviso" at bounding box center [1032, 261] width 20 height 20
radio input "true"
click at [1244, 334] on font "20:30" at bounding box center [1240, 330] width 39 height 17
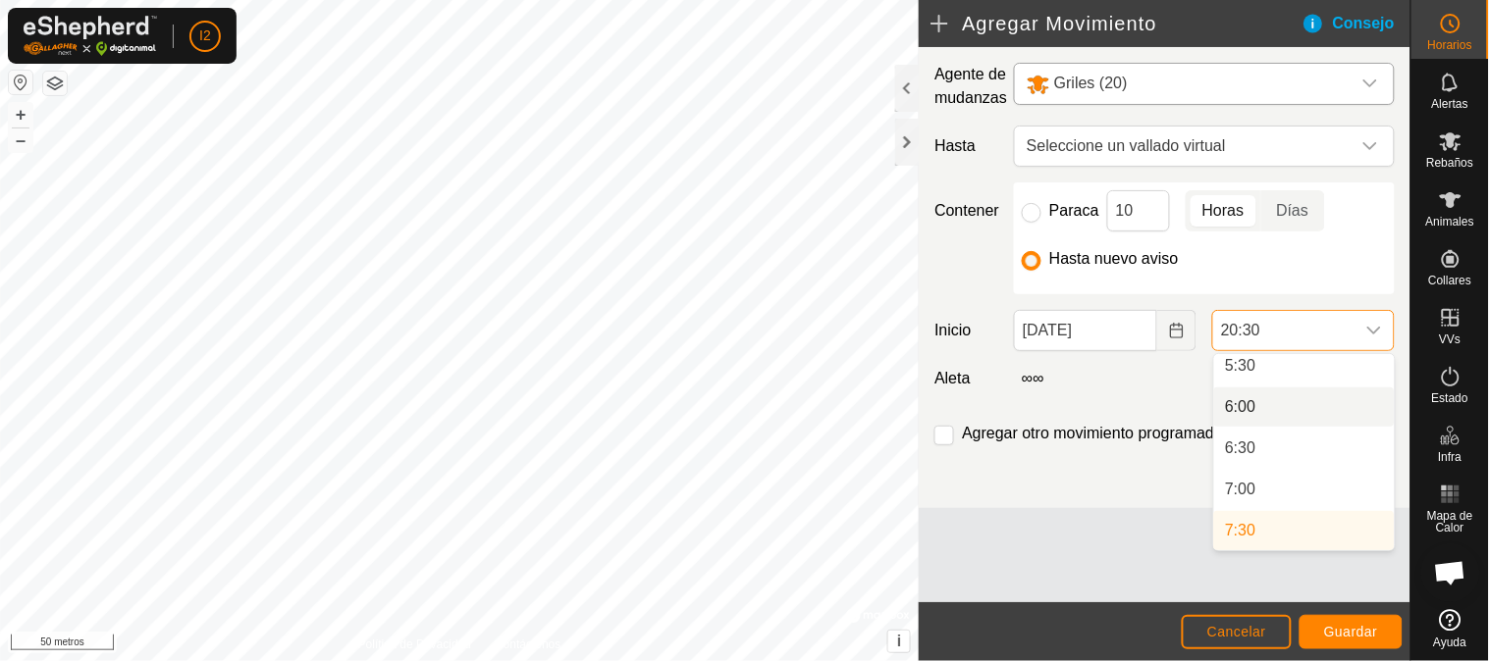
scroll to position [453, 0]
click at [1243, 336] on font "20:30" at bounding box center [1240, 330] width 39 height 17
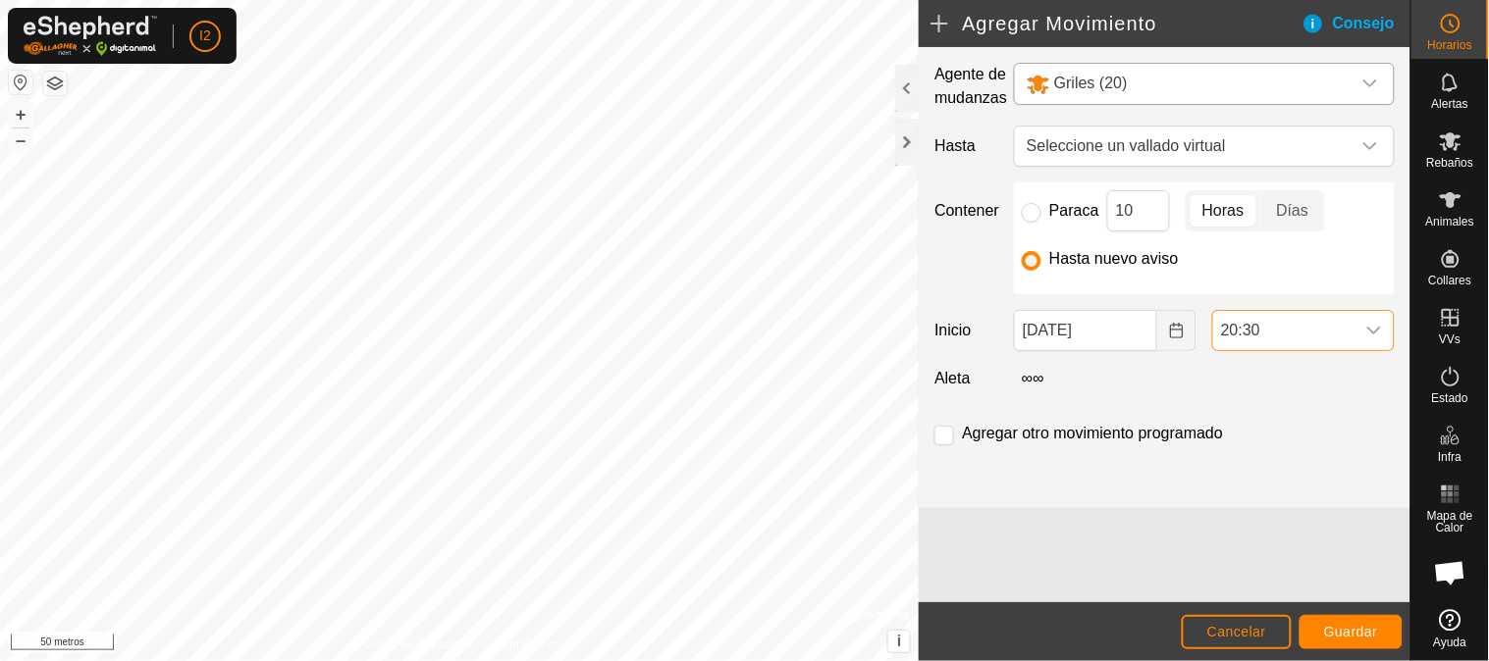
drag, startPoint x: 1262, startPoint y: 331, endPoint x: 1227, endPoint y: 331, distance: 35.3
click at [1227, 331] on span "20:30" at bounding box center [1283, 330] width 141 height 39
click at [1227, 331] on font "20:30" at bounding box center [1240, 330] width 39 height 17
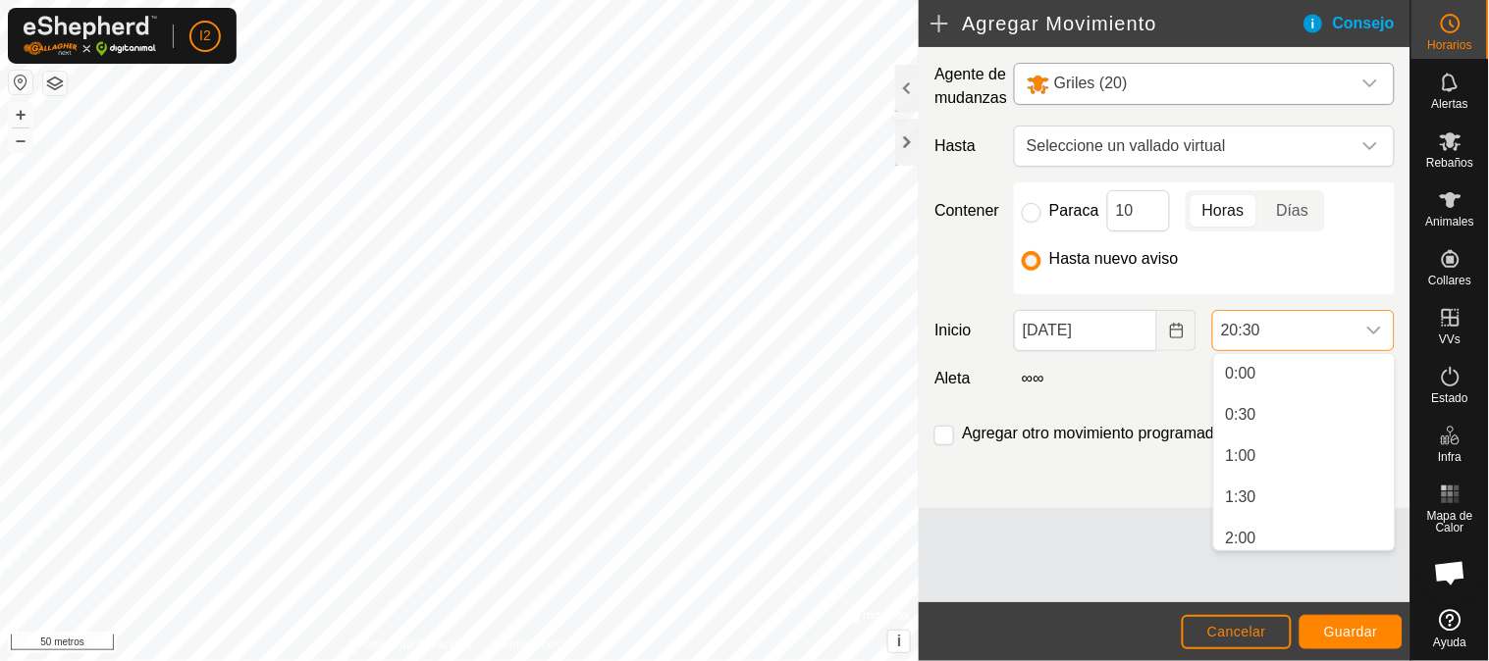
scroll to position [0, 0]
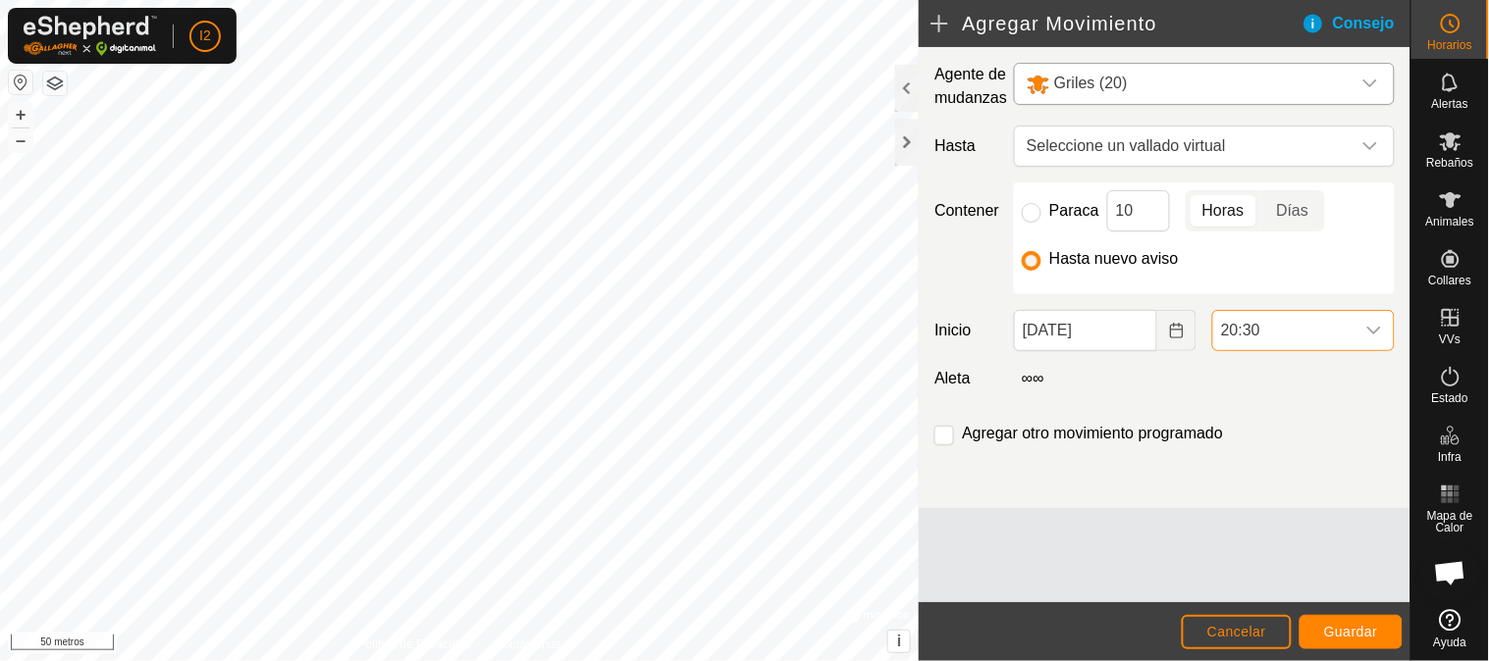
click at [1246, 329] on font "20:30" at bounding box center [1240, 330] width 39 height 17
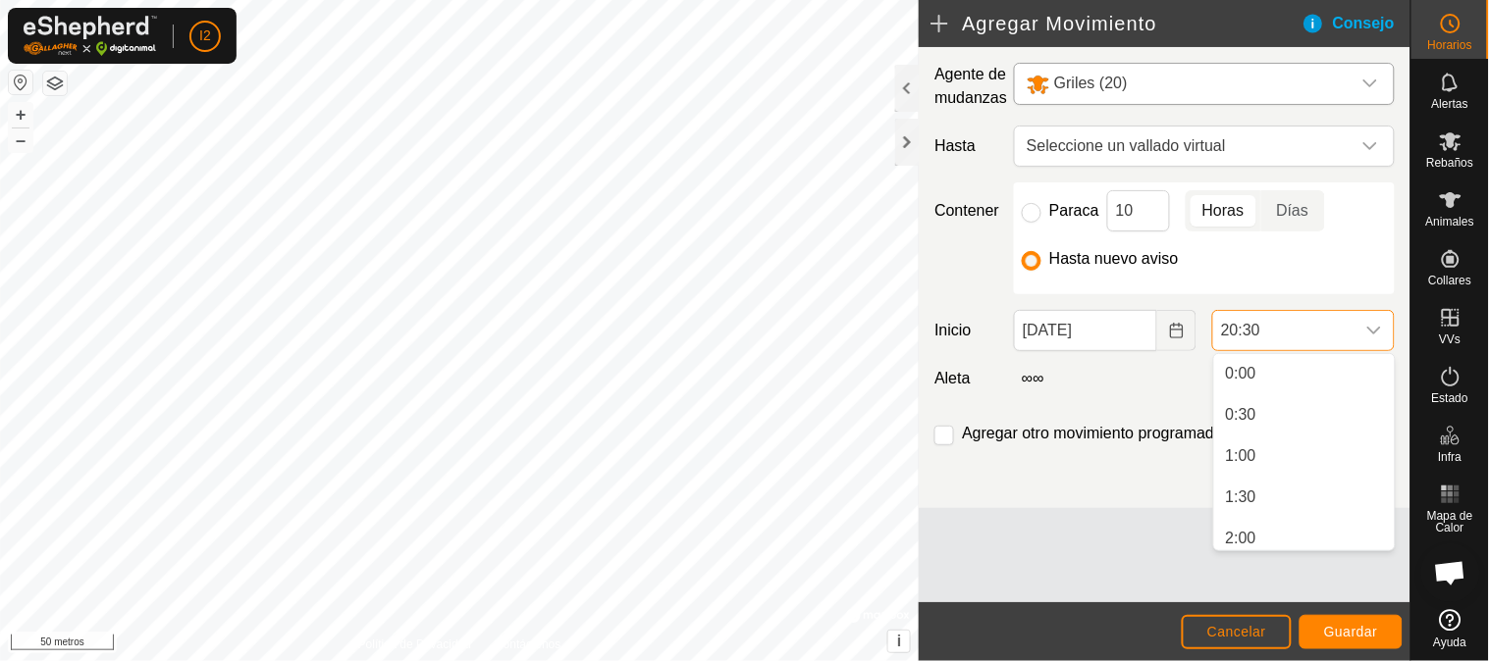
scroll to position [461, 0]
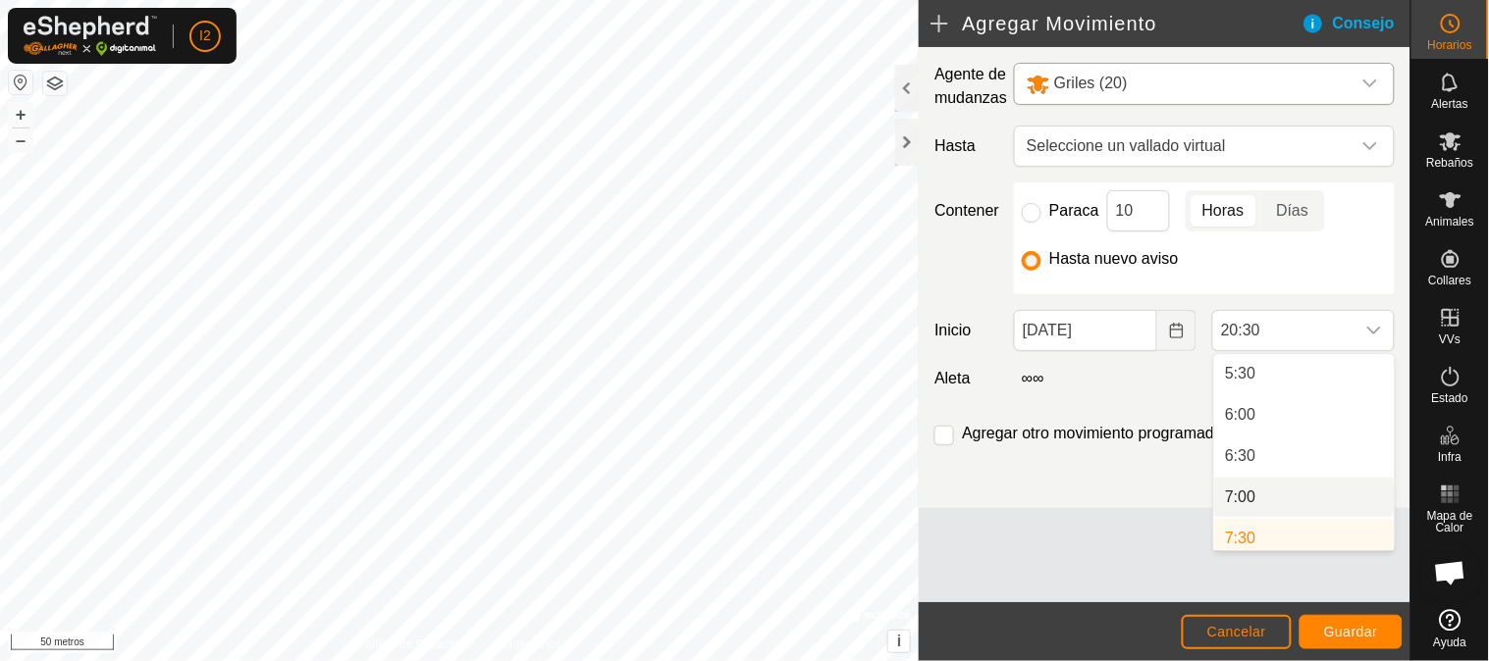
click at [1243, 493] on li "7:00" at bounding box center [1304, 497] width 181 height 39
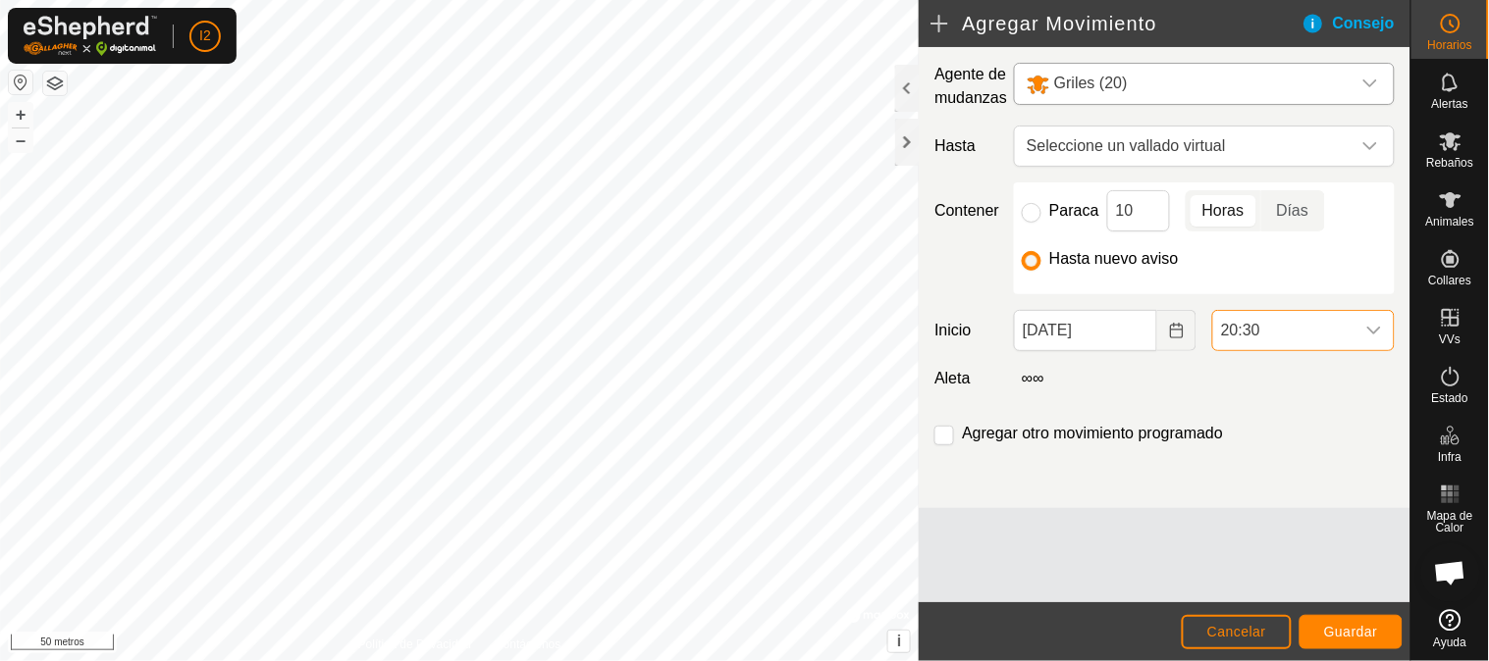
click at [1257, 325] on font "20:30" at bounding box center [1240, 330] width 39 height 17
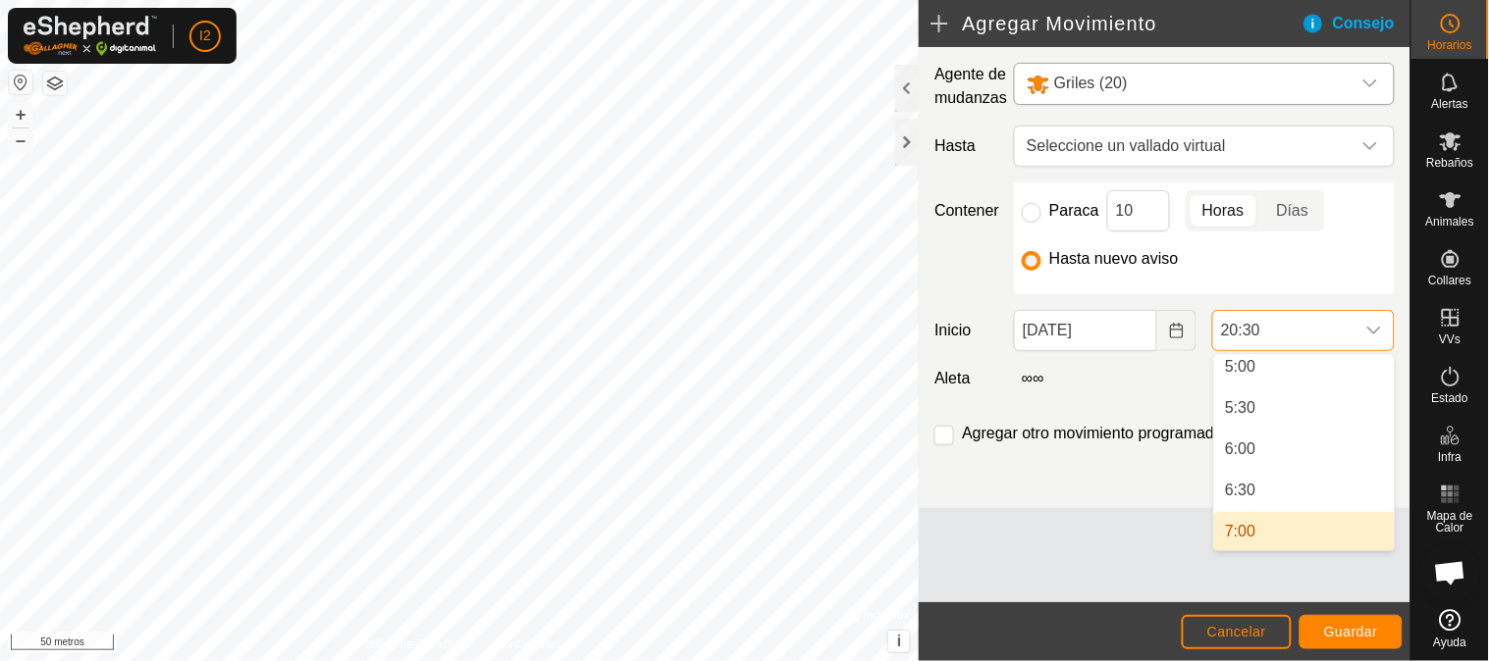
scroll to position [528, 0]
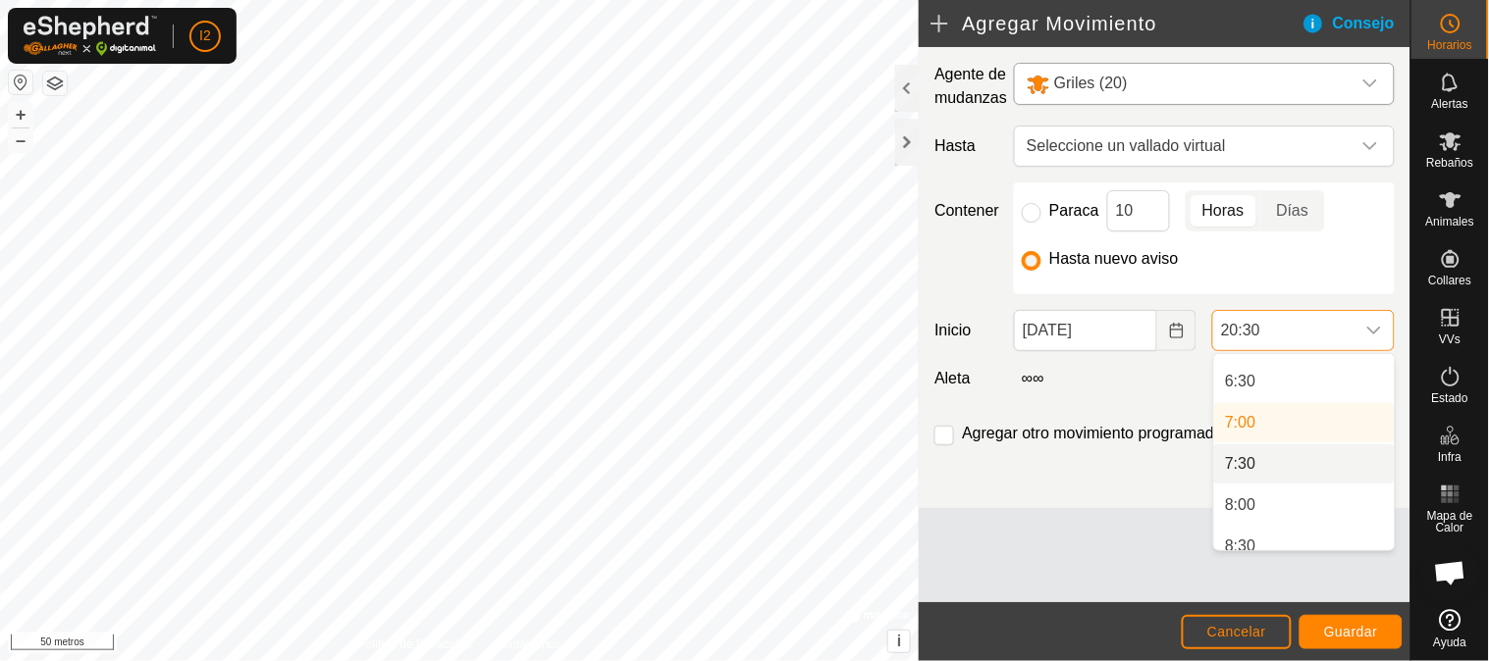
click at [1248, 463] on li "7:30" at bounding box center [1304, 464] width 181 height 39
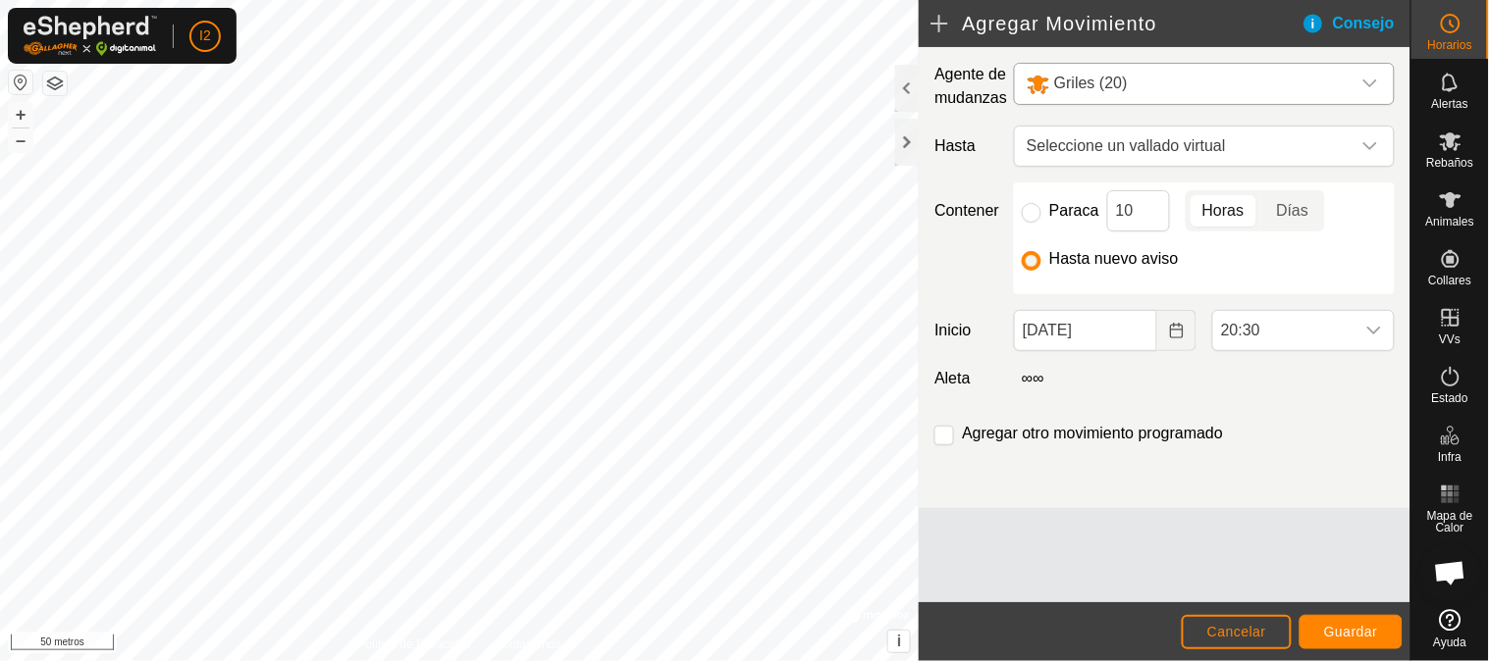
click at [1253, 425] on div "Agregar otro movimiento programado" at bounding box center [1164, 441] width 476 height 39
click at [1162, 149] on font "Seleccione un vallado virtual" at bounding box center [1125, 145] width 199 height 17
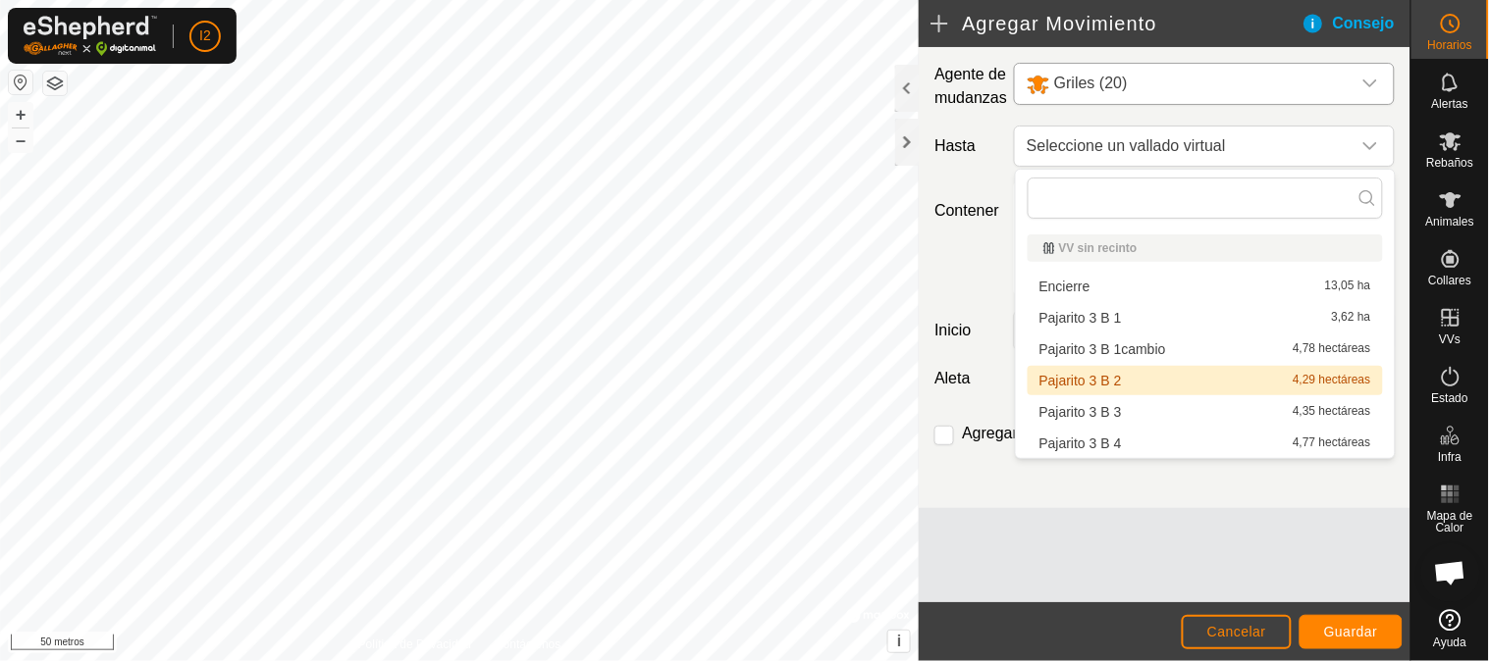
click at [1072, 384] on li "Pajarito 3 B 2 4,29 hectáreas" at bounding box center [1204, 380] width 355 height 29
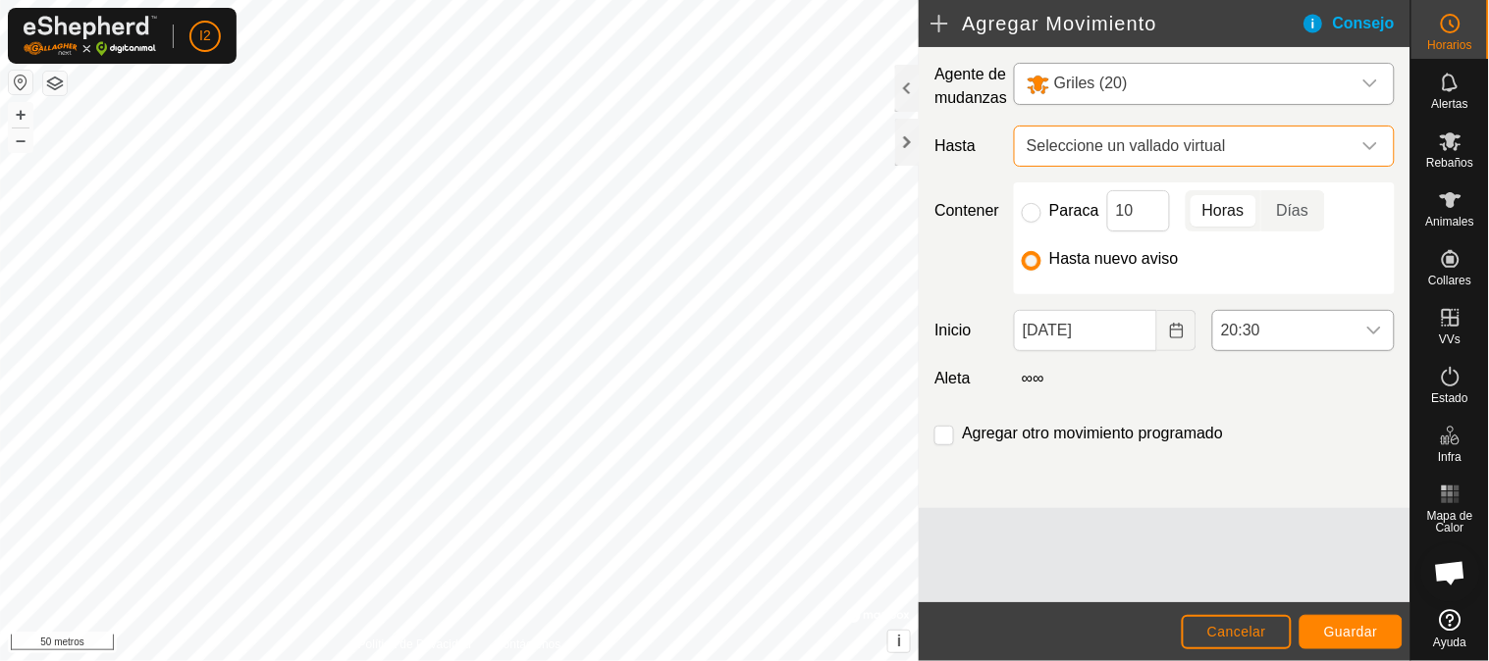
click at [1374, 336] on icon "disparador desplegable" at bounding box center [1374, 331] width 16 height 16
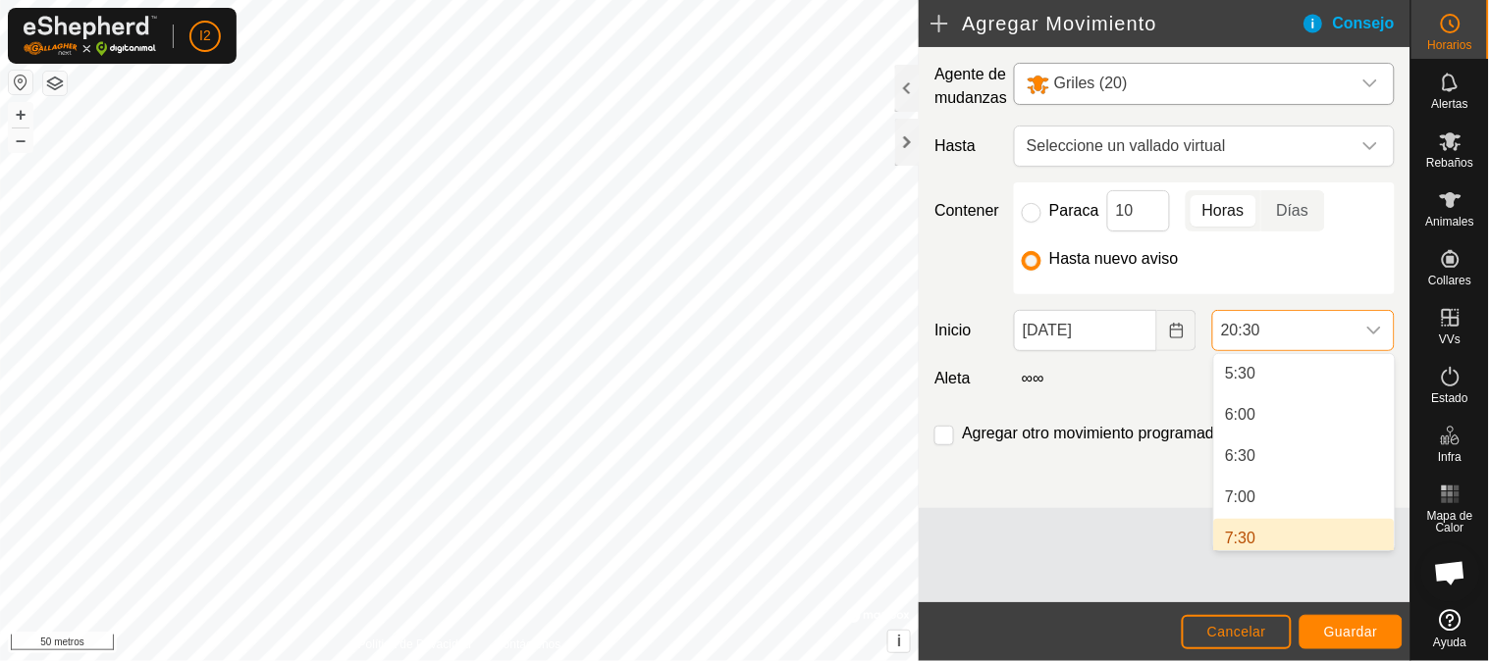
scroll to position [461, 0]
click at [1240, 527] on li "7:30" at bounding box center [1304, 530] width 181 height 39
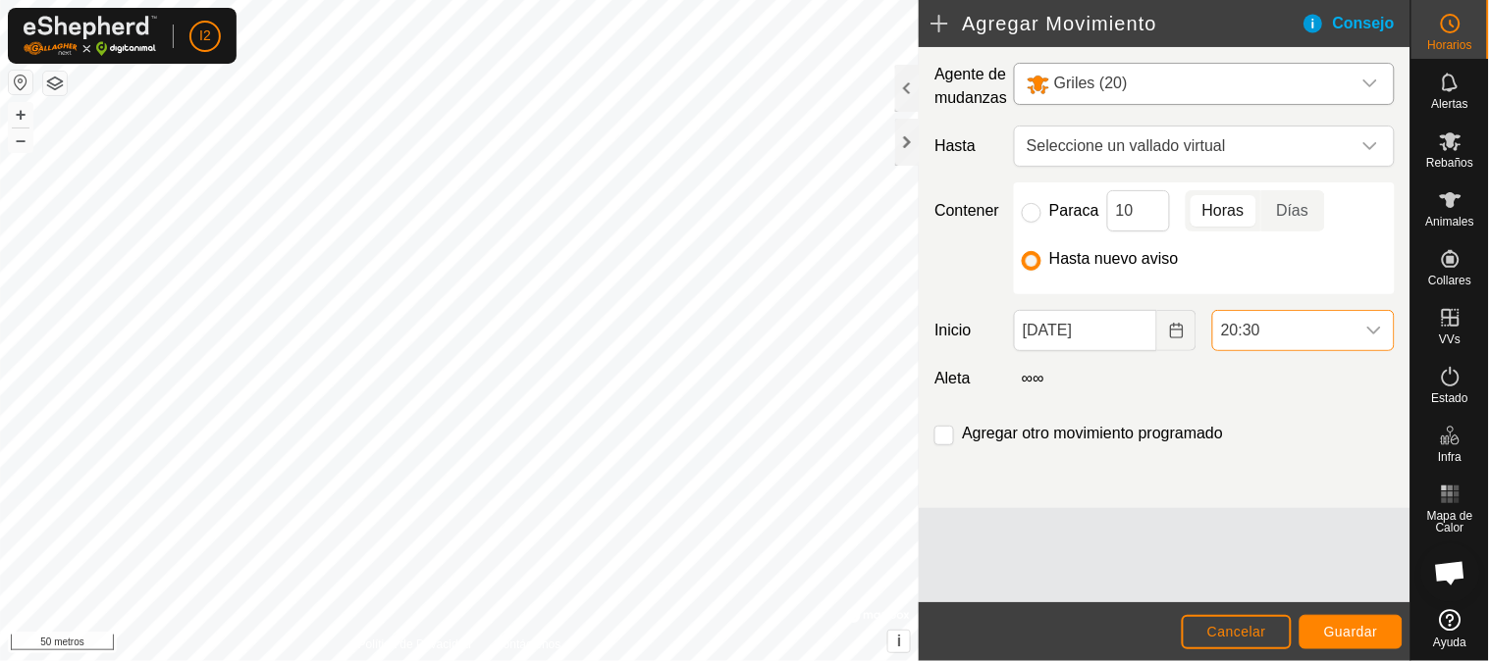
click at [1253, 329] on font "20:30" at bounding box center [1240, 330] width 39 height 17
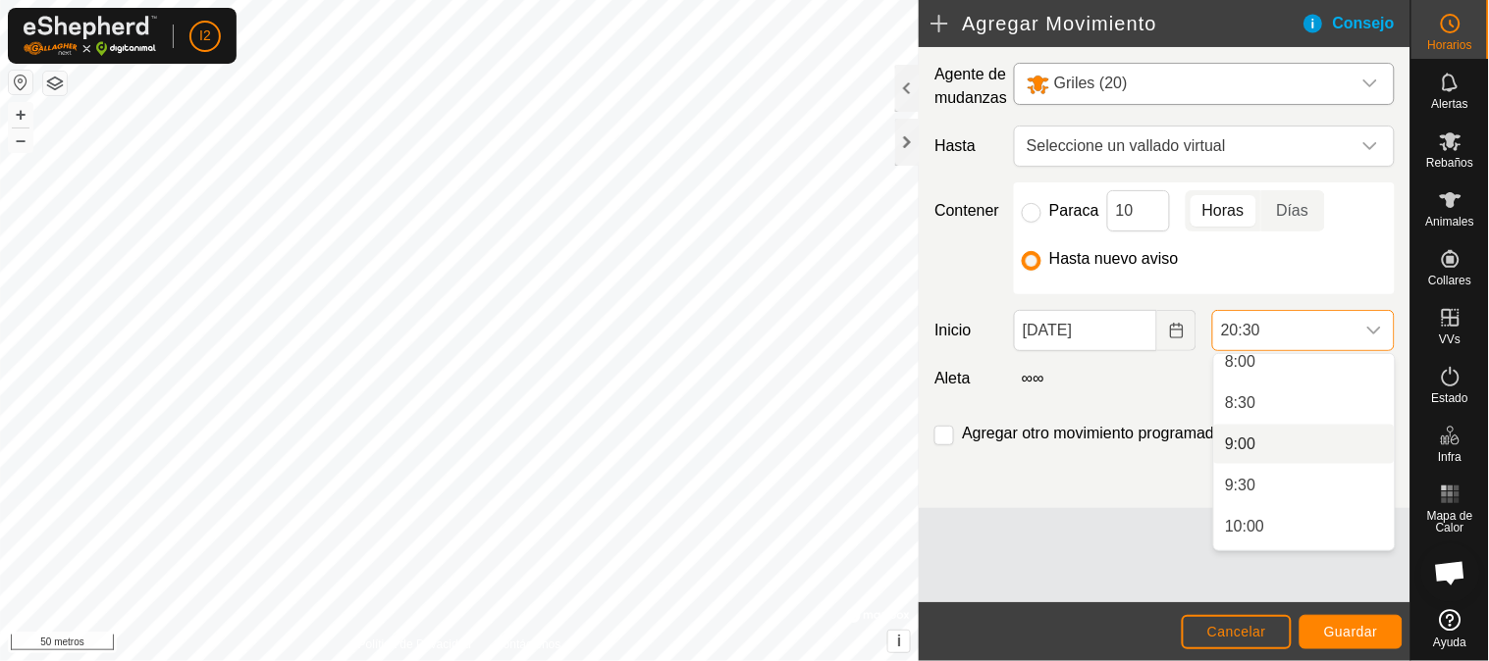
scroll to position [562, 0]
click at [1262, 433] on li "7:30" at bounding box center [1304, 429] width 181 height 39
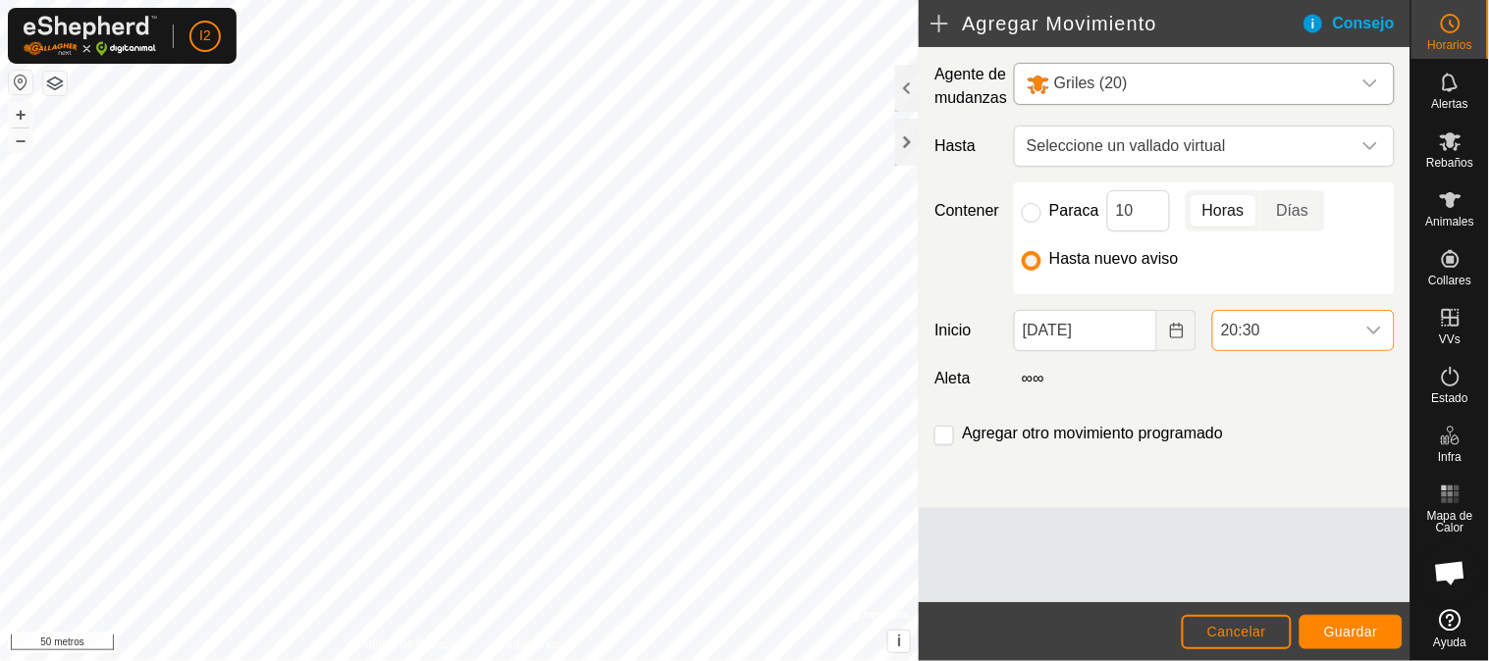
click at [1125, 383] on div "∞ ∞" at bounding box center [1204, 379] width 396 height 24
click at [939, 438] on input "checkbox" at bounding box center [944, 436] width 20 height 20
click at [945, 433] on input "checkbox" at bounding box center [944, 436] width 20 height 20
checkbox input "false"
click at [1331, 626] on font "Guardar" at bounding box center [1351, 632] width 54 height 16
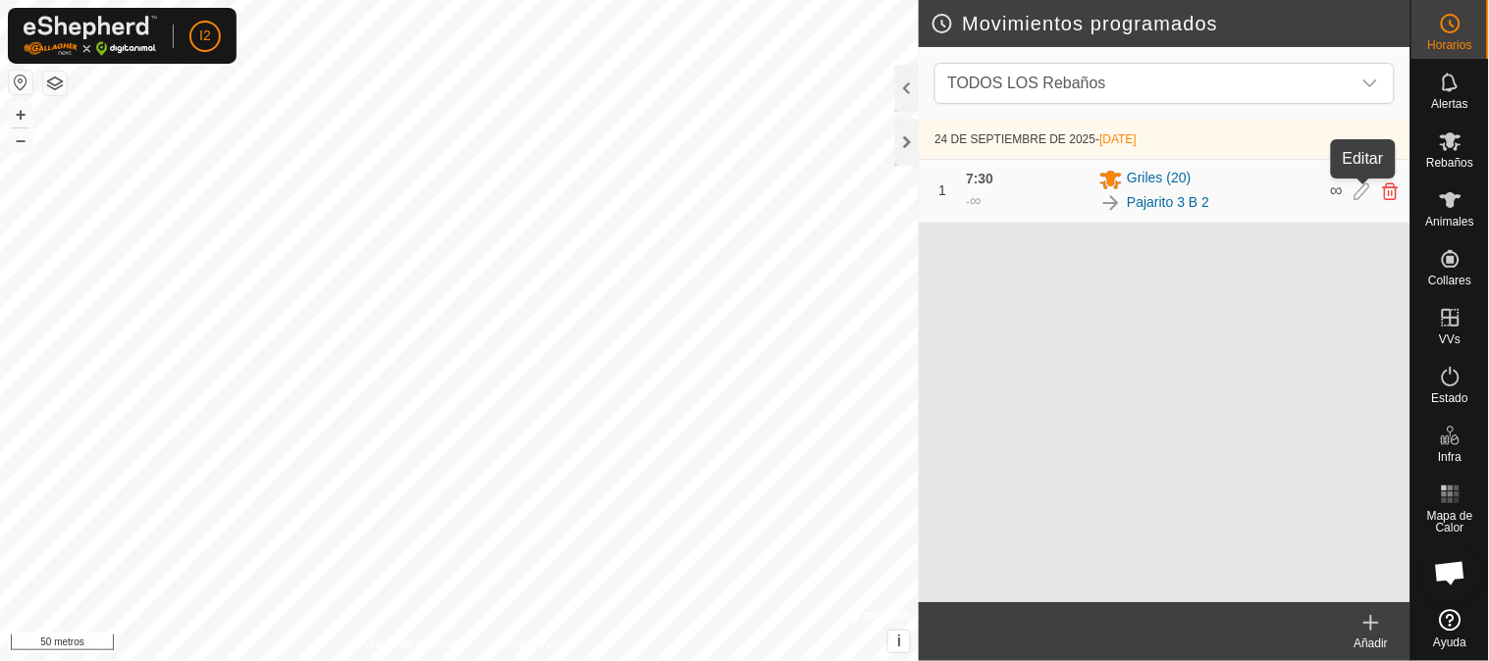
click at [1367, 191] on icon at bounding box center [1362, 192] width 16 height 18
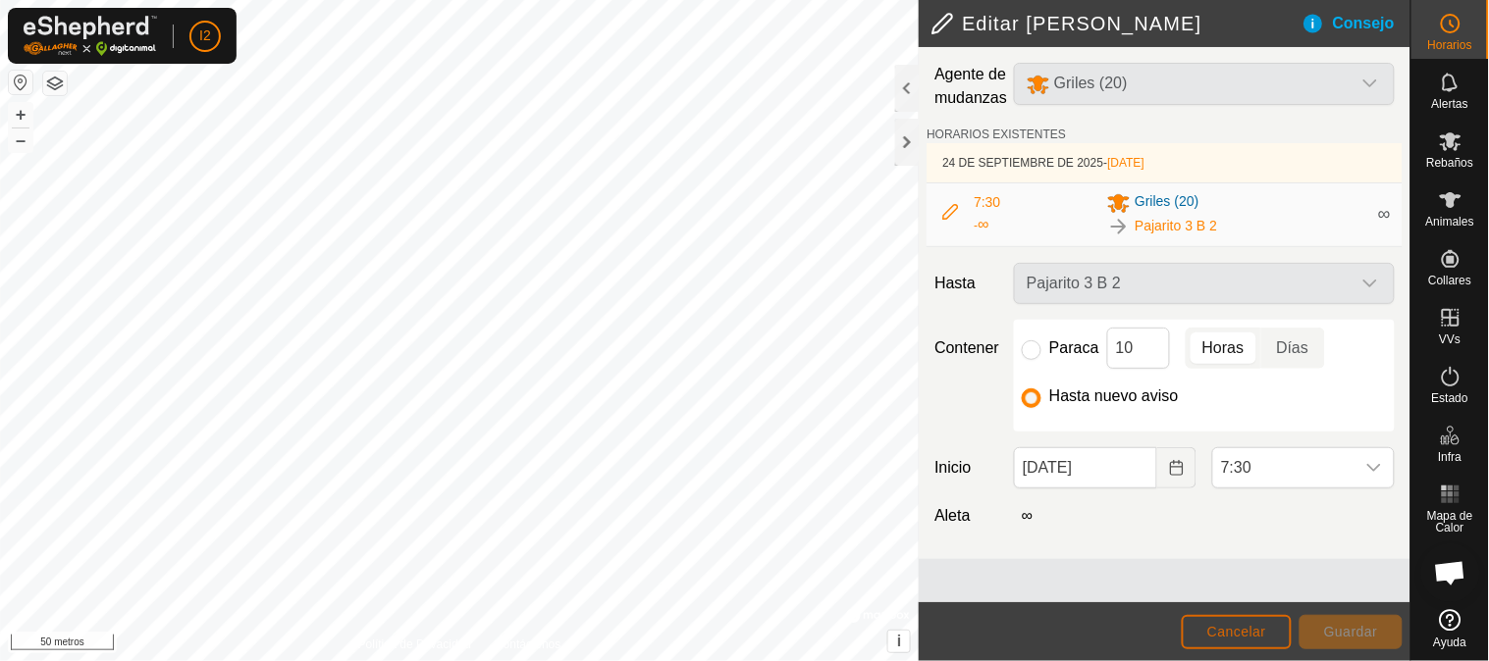
click at [1247, 626] on font "Cancelar" at bounding box center [1236, 632] width 59 height 16
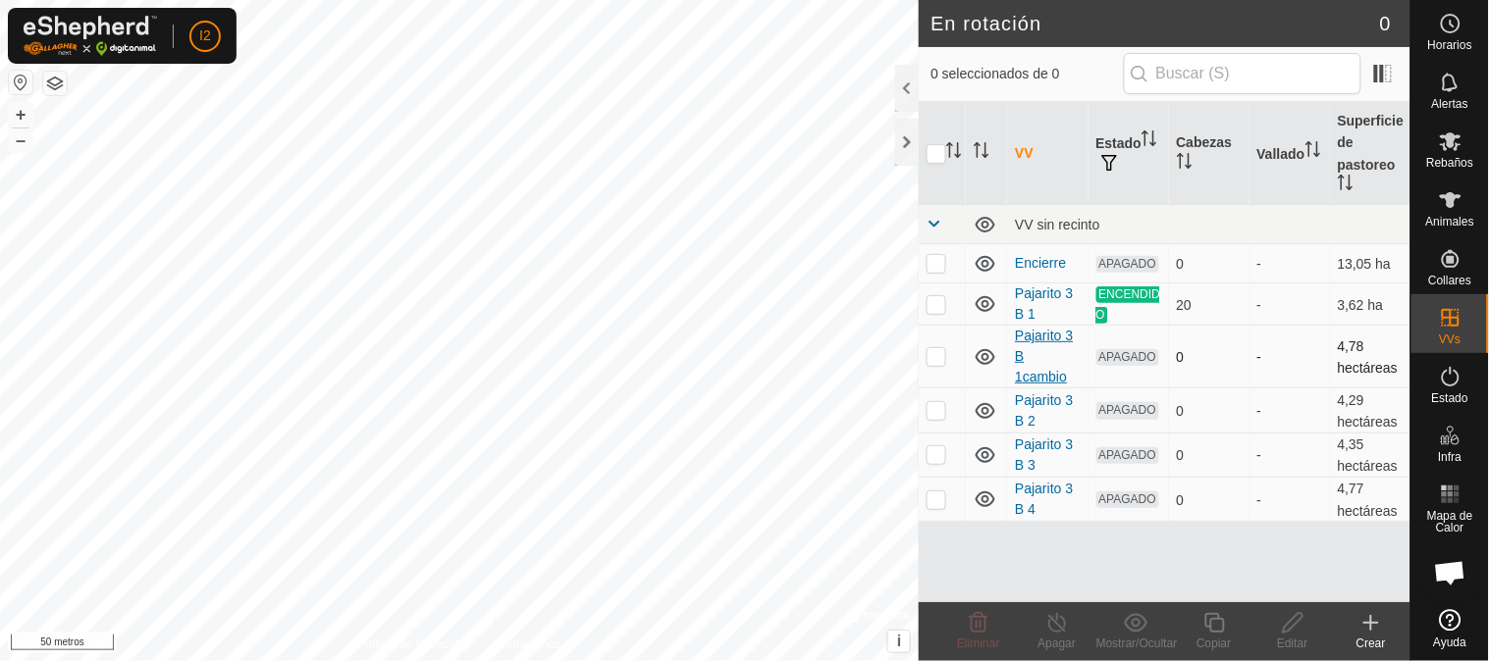
click at [1025, 353] on font "Pajarito 3 B 1cambio" at bounding box center [1044, 356] width 58 height 57
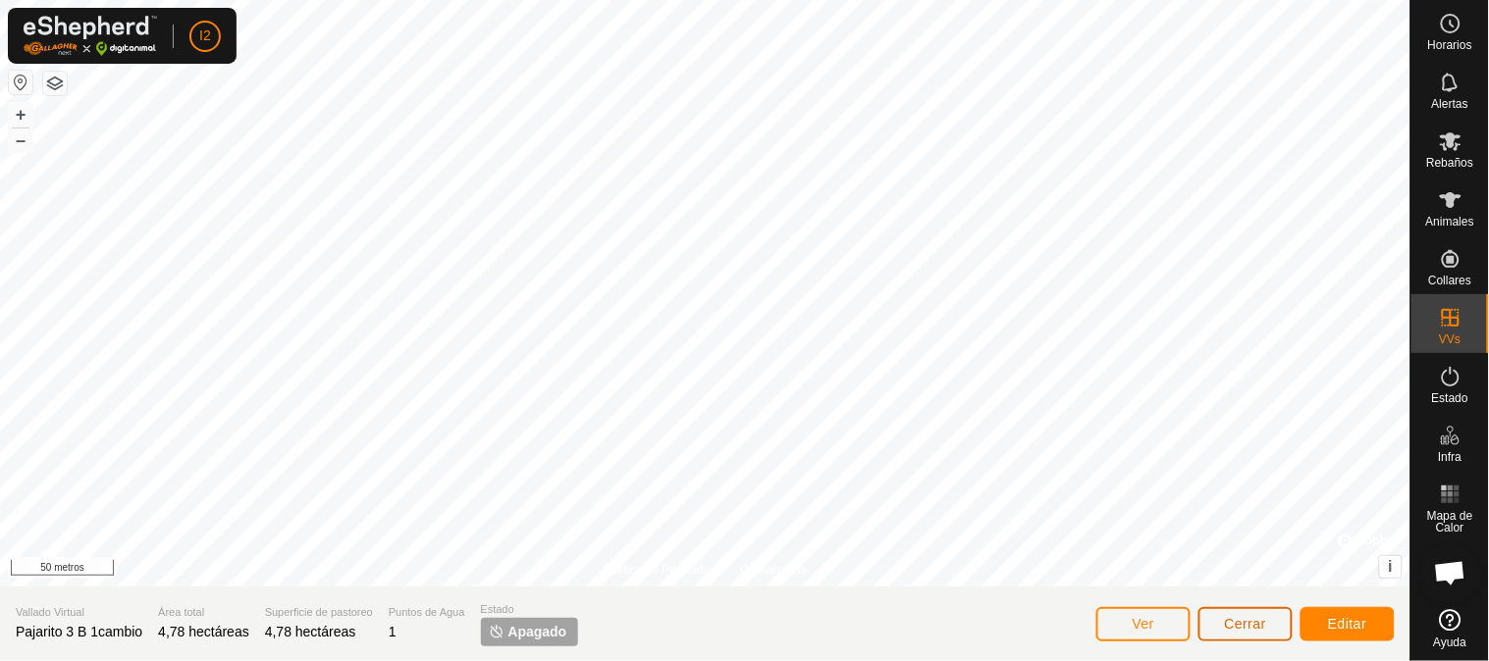
click at [1244, 622] on font "Cerrar" at bounding box center [1246, 624] width 42 height 16
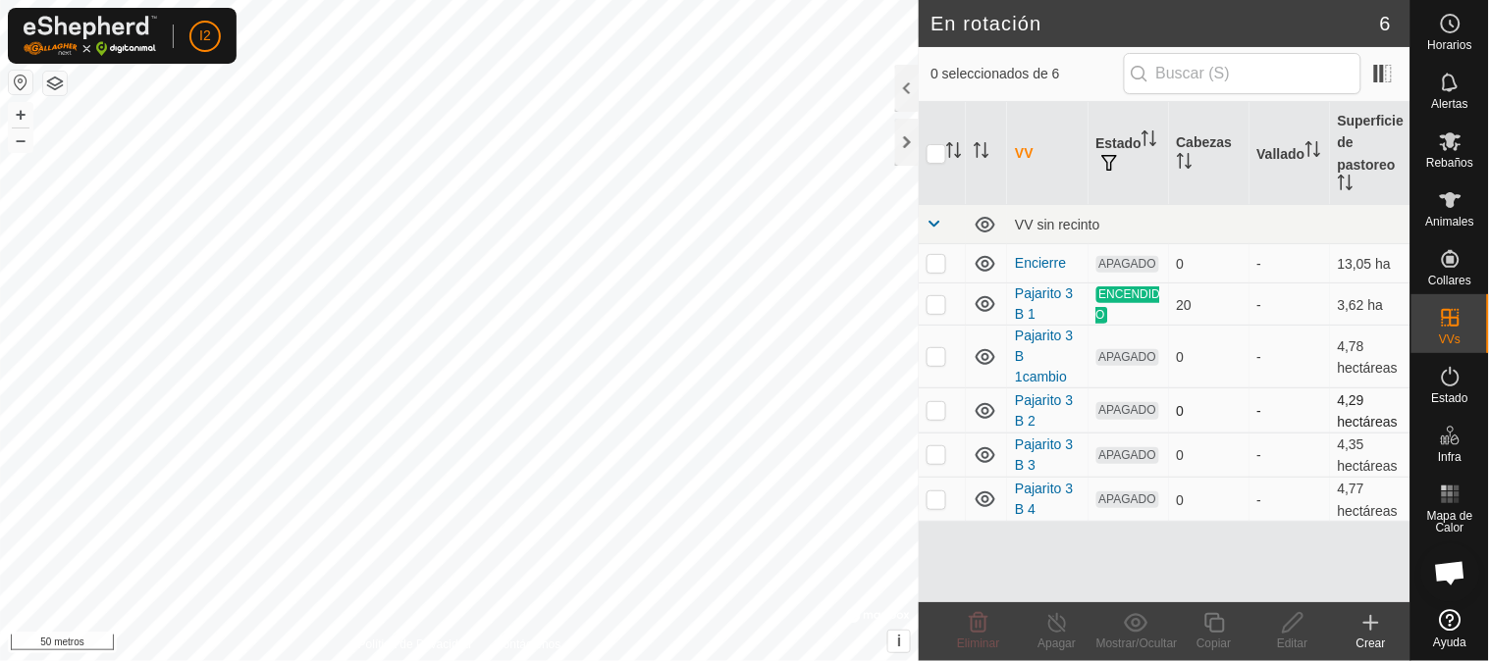
click at [928, 402] on p-checkbox at bounding box center [936, 410] width 20 height 16
checkbox input "false"
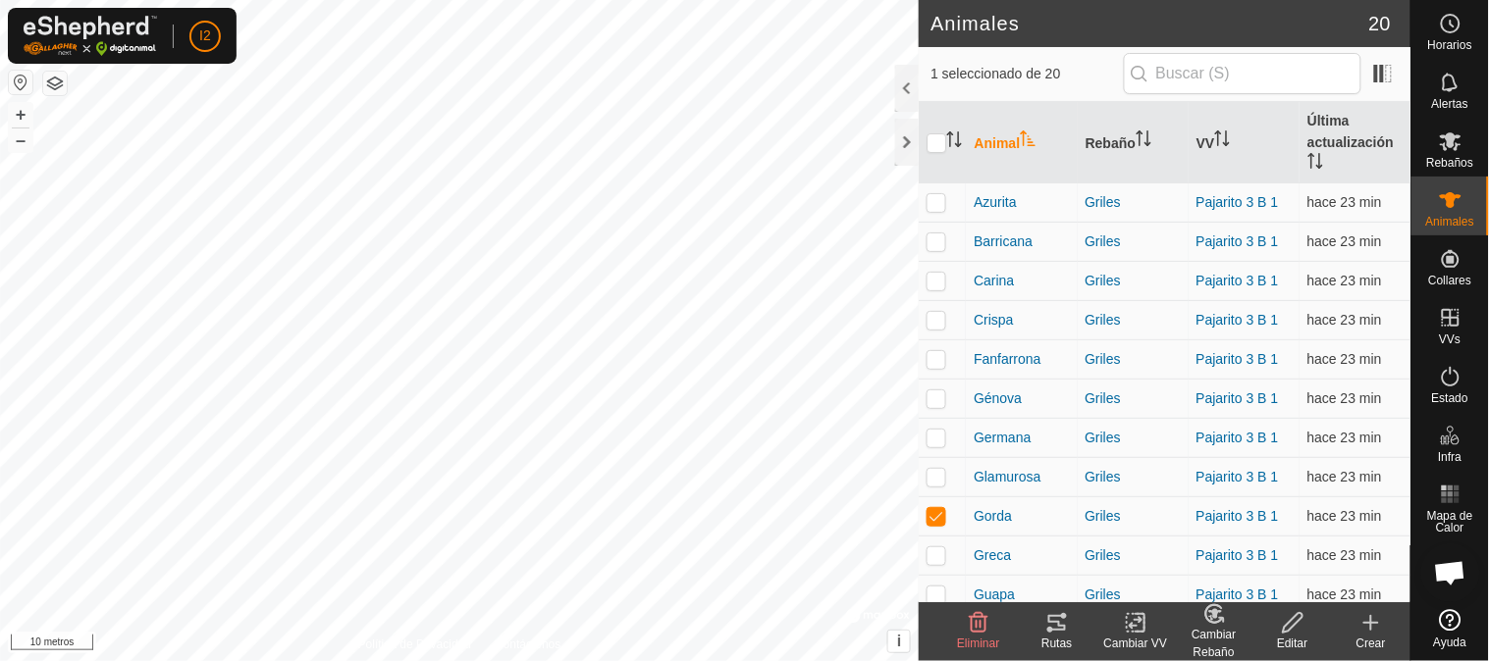
click at [1052, 618] on icon at bounding box center [1057, 623] width 24 height 24
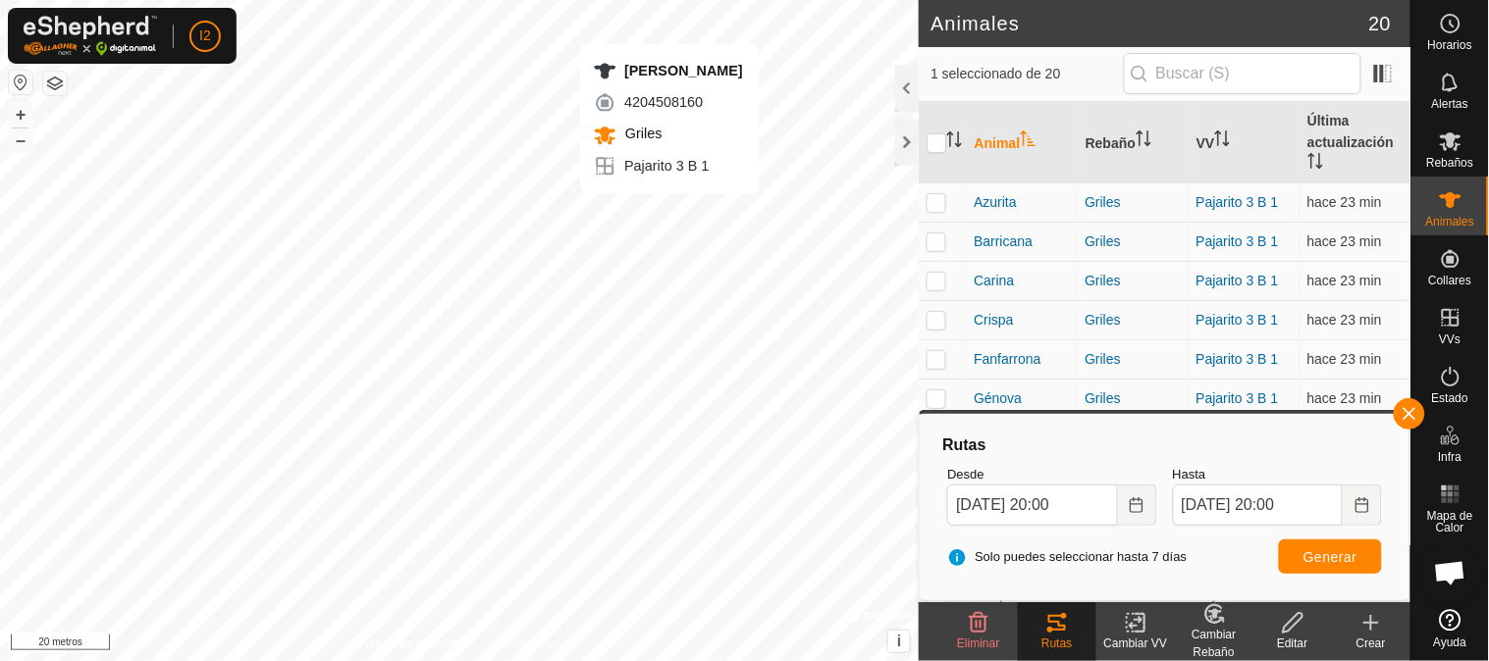
checkbox input "false"
checkbox input "true"
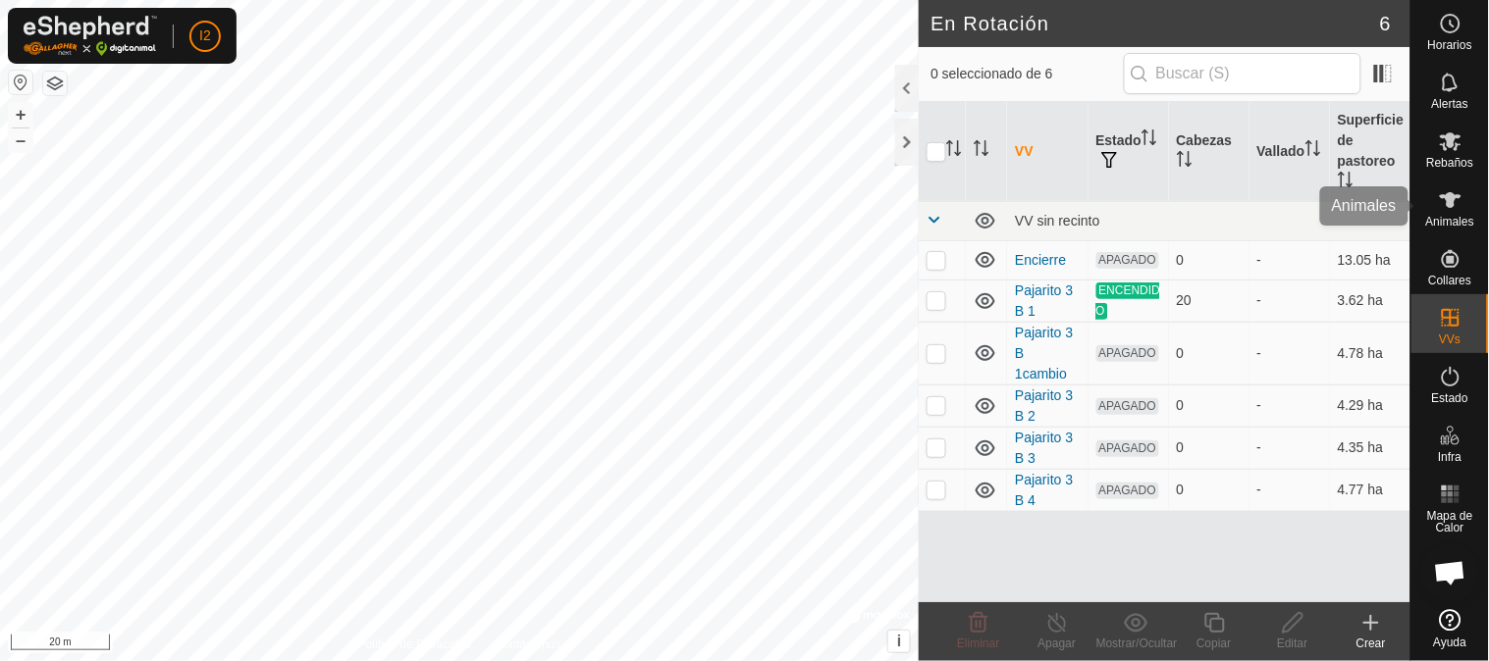
click at [1446, 209] on icon at bounding box center [1451, 200] width 24 height 24
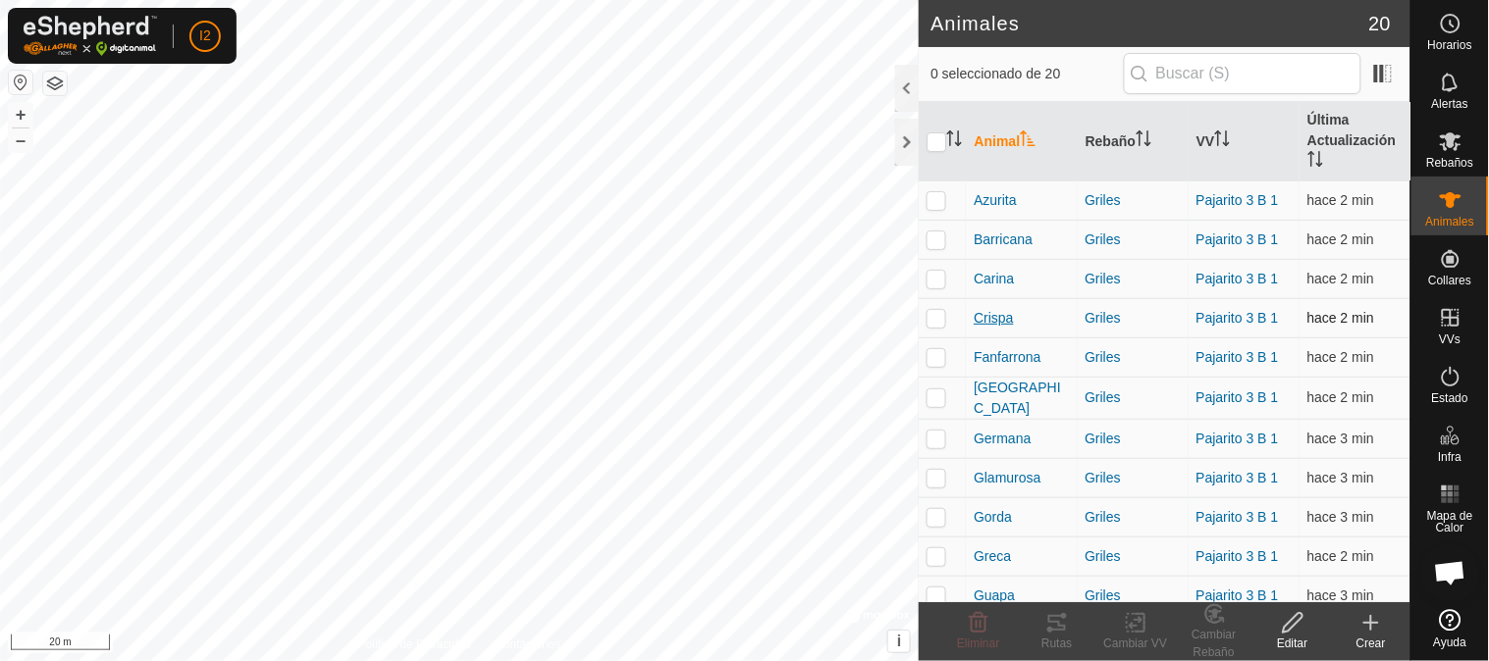
scroll to position [109, 0]
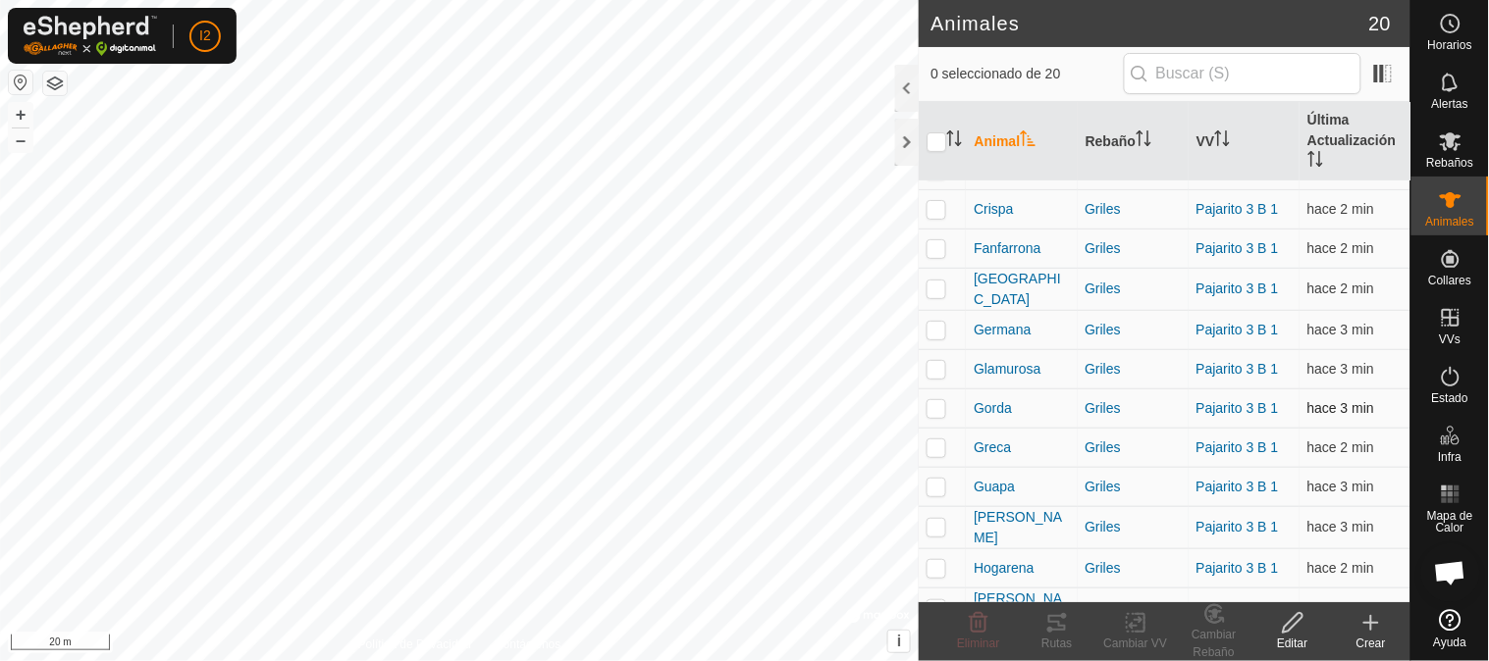
click at [934, 413] on p-tablecheckbox at bounding box center [936, 408] width 20 height 16
click at [1062, 635] on div "Rutas" at bounding box center [1057, 644] width 79 height 18
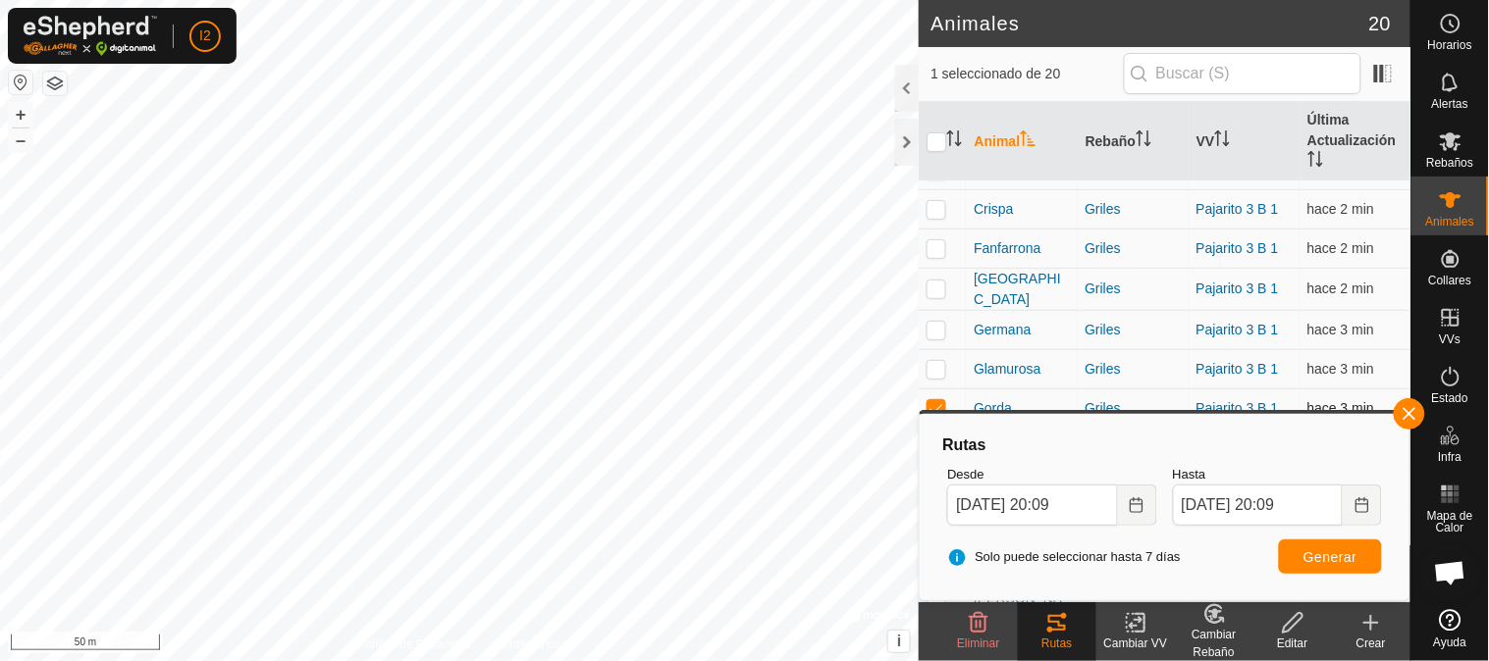
click at [932, 405] on p-checkbox at bounding box center [936, 408] width 20 height 16
checkbox input "false"
